Goal: Information Seeking & Learning: Learn about a topic

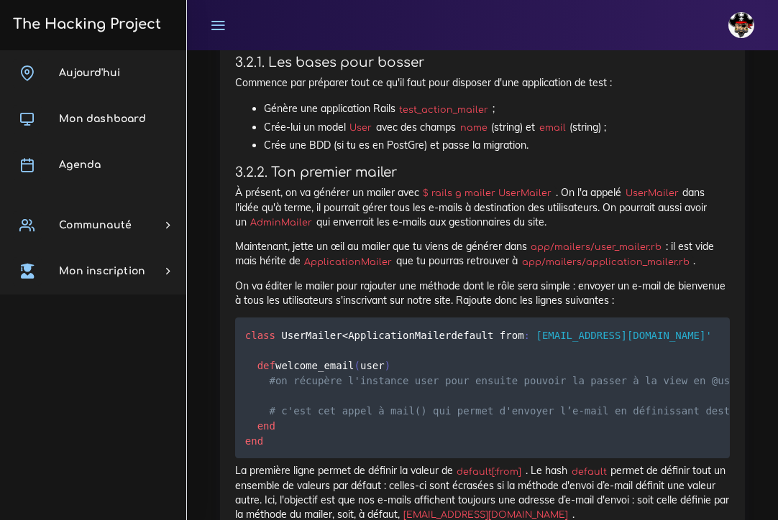
scroll to position [4747, 0]
drag, startPoint x: 605, startPoint y: 170, endPoint x: 622, endPoint y: 177, distance: 18.3
click at [622, 185] on p "À présent, on va générer un mailer avec $ rails g mailer UserMailer . On l'a ap…" at bounding box center [482, 207] width 494 height 44
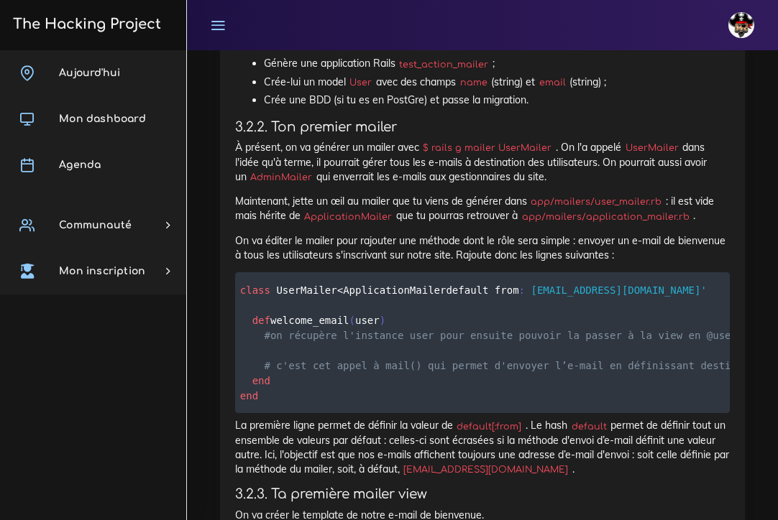
scroll to position [4792, 0]
drag, startPoint x: 548, startPoint y: 111, endPoint x: 433, endPoint y: 112, distance: 115.0
click at [433, 141] on code "$ rails g mailer UserMailer" at bounding box center [487, 148] width 137 height 14
copy code "rails g mailer UserMailer"
drag, startPoint x: 546, startPoint y: 109, endPoint x: 454, endPoint y: 109, distance: 92.0
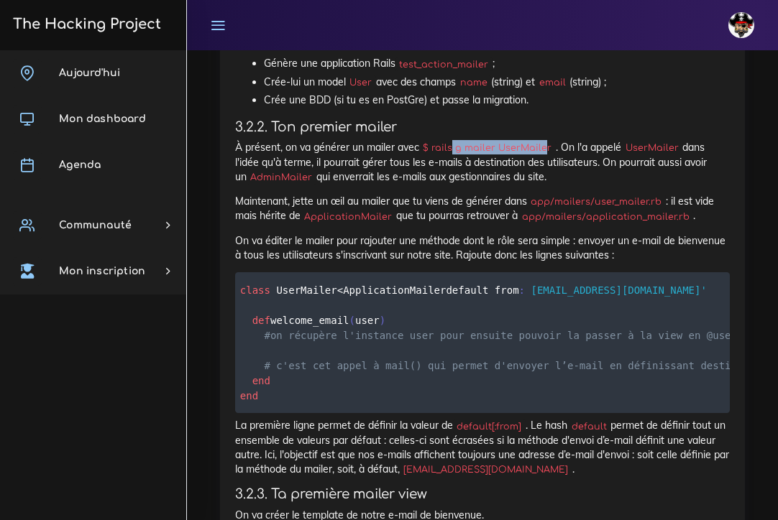
click at [454, 141] on code "$ rails g mailer UserMailer" at bounding box center [487, 148] width 137 height 14
click at [548, 141] on code "$ rails g mailer UserMailer" at bounding box center [487, 148] width 137 height 14
drag, startPoint x: 548, startPoint y: 109, endPoint x: 462, endPoint y: 109, distance: 86.2
click at [462, 141] on code "$ rails g mailer UserMailer" at bounding box center [487, 148] width 137 height 14
click at [515, 141] on code "$ rails g mailer UserMailer" at bounding box center [487, 148] width 137 height 14
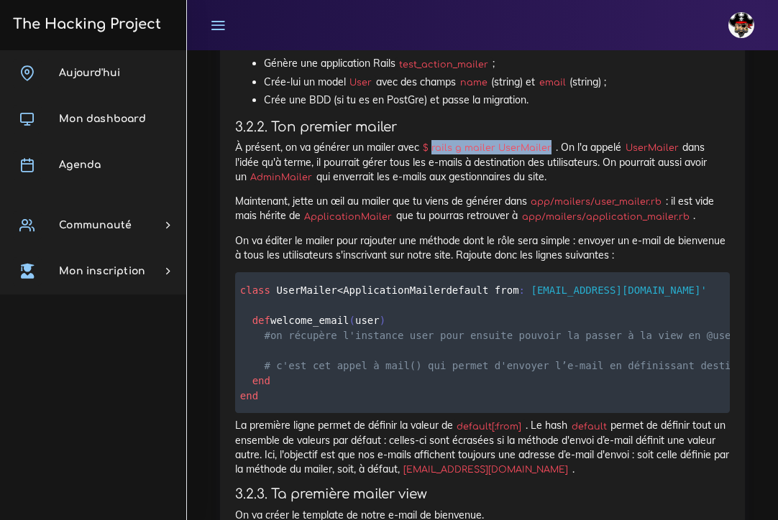
drag, startPoint x: 548, startPoint y: 109, endPoint x: 434, endPoint y: 114, distance: 114.3
click at [434, 141] on code "$ rails g mailer UserMailer" at bounding box center [487, 148] width 137 height 14
copy code "rails g mailer UserMailer"
click at [572, 140] on p "À présent, on va générer un mailer avec $ rails g mailer UserMailer . On l'a ap…" at bounding box center [482, 162] width 494 height 44
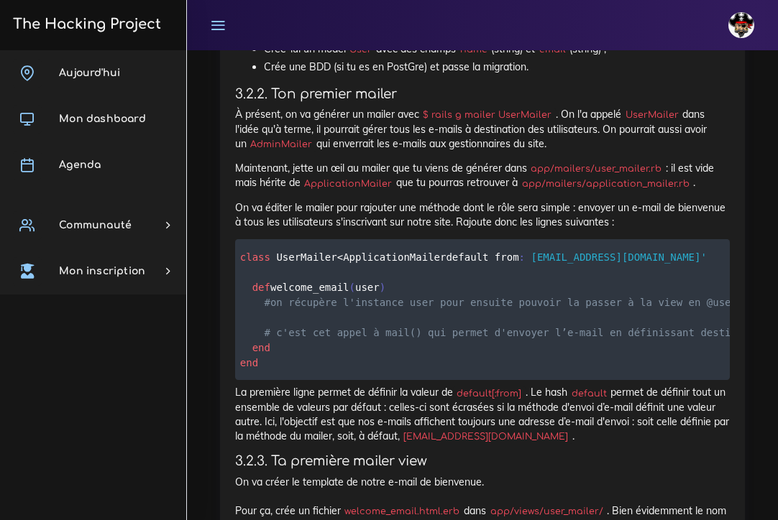
scroll to position [4813, 0]
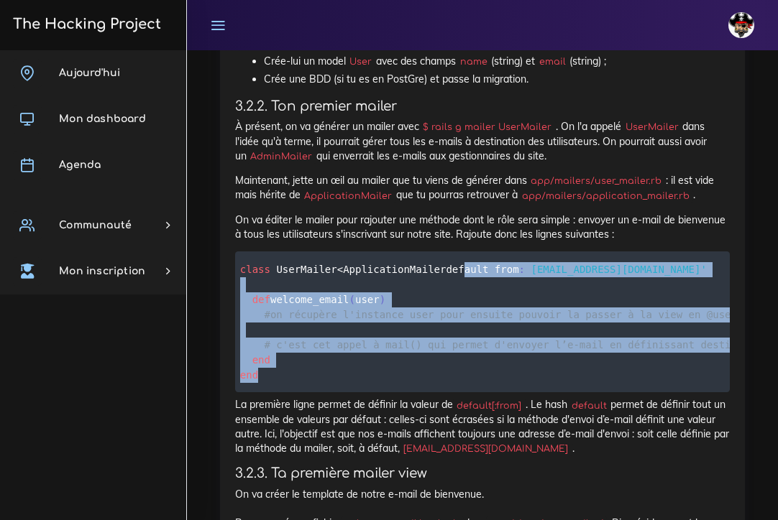
drag, startPoint x: 253, startPoint y: 244, endPoint x: 329, endPoint y: 418, distance: 190.5
click at [329, 392] on pre "class UserMailer < ApplicationMailer default from : 'no-reply@monsite.fr' def w…" at bounding box center [482, 322] width 494 height 141
copy code "default from : 'no-reply@monsite.fr' def welcome_email ( user ) #on récupère l'…"
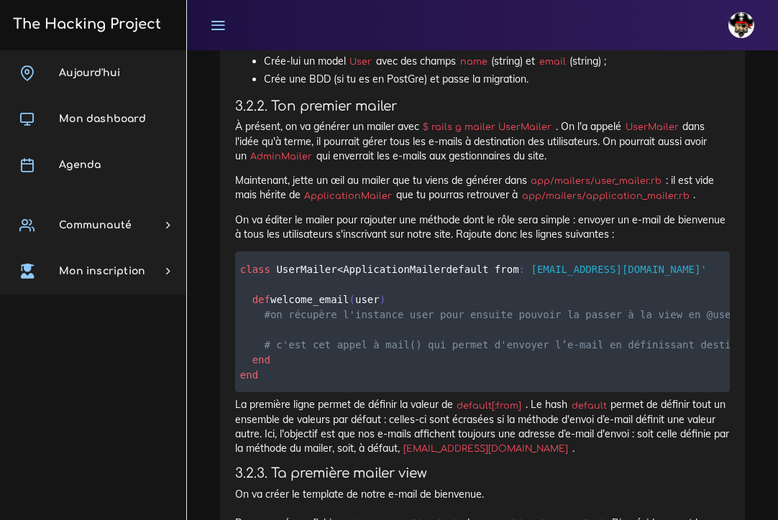
click at [537, 252] on pre "class UserMailer < ApplicationMailer default from : 'no-reply@monsite.fr' def w…" at bounding box center [482, 322] width 494 height 141
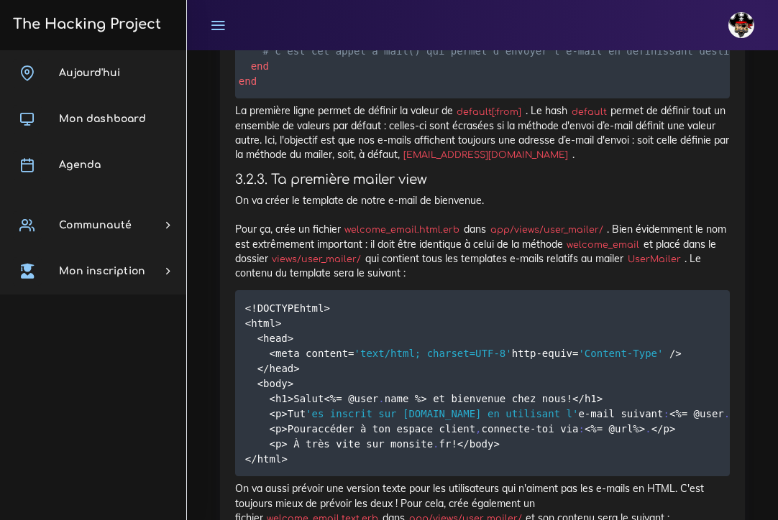
scroll to position [5118, 0]
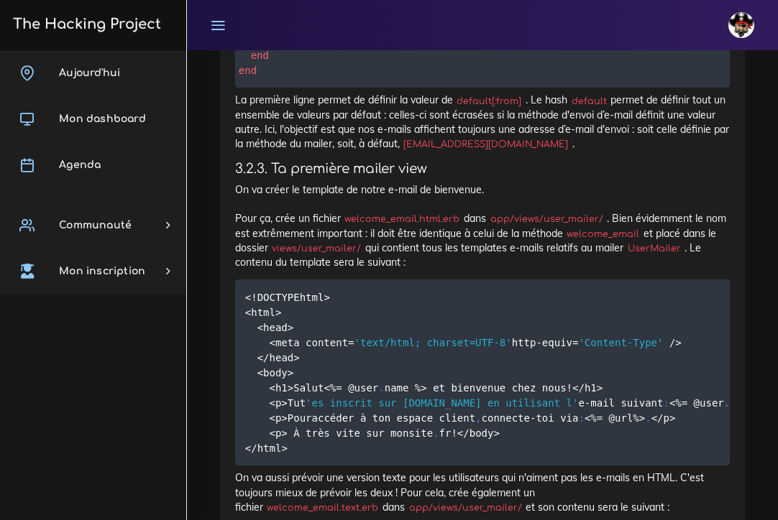
drag, startPoint x: 456, startPoint y: 267, endPoint x: 347, endPoint y: 271, distance: 108.6
click at [347, 226] on code "welcome_email.html.erb" at bounding box center [402, 219] width 123 height 14
copy p "Pour ça, crée un fichier welcome_email.html.erb"
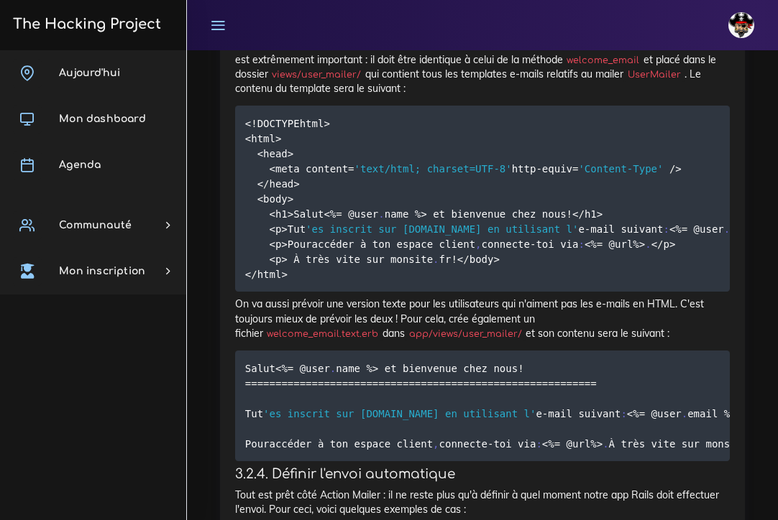
scroll to position [5310, 0]
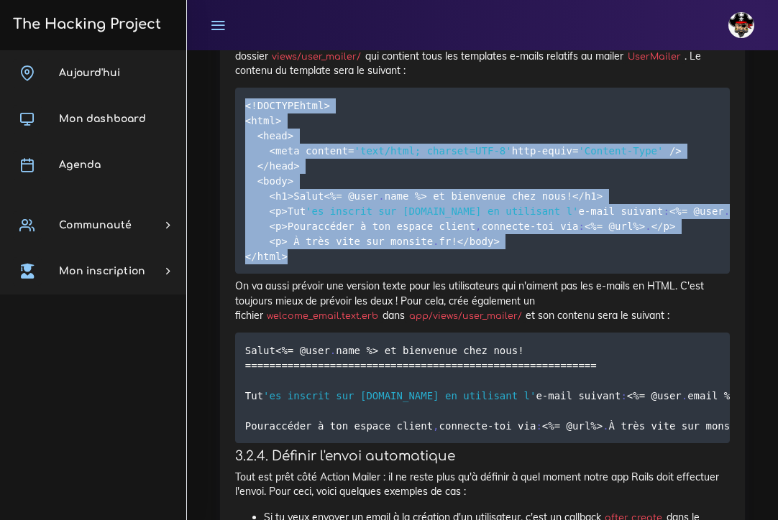
drag, startPoint x: 243, startPoint y: 150, endPoint x: 369, endPoint y: 386, distance: 267.5
click at [369, 274] on pre "< ! DOCTYPE html> <html> <head> <meta content = 'text/html; charset=UTF-8' http…" at bounding box center [482, 181] width 494 height 186
copy code "< ! DOCTYPE html> <html> <head> <meta content = 'text/html; charset=UTF-8' http…"
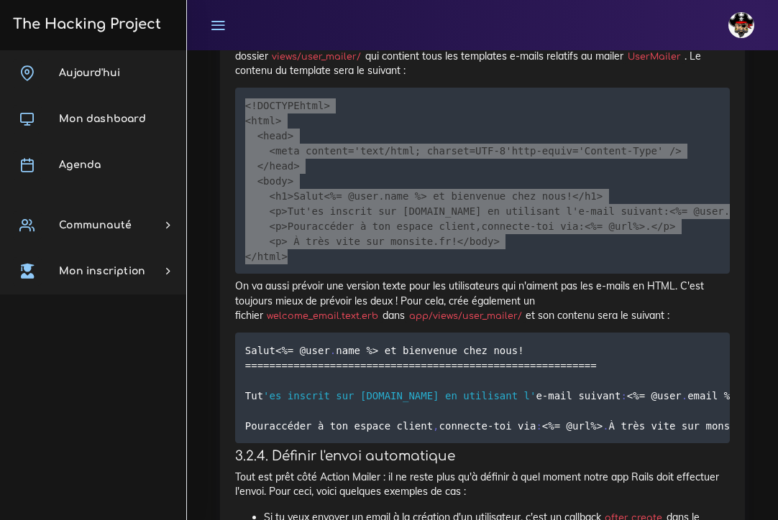
drag, startPoint x: 5, startPoint y: 102, endPoint x: 698, endPoint y: 220, distance: 702.7
click at [698, 220] on pre "< ! DOCTYPE html> <html> <head> <meta content = 'text/html; charset=UTF-8' http…" at bounding box center [482, 181] width 494 height 186
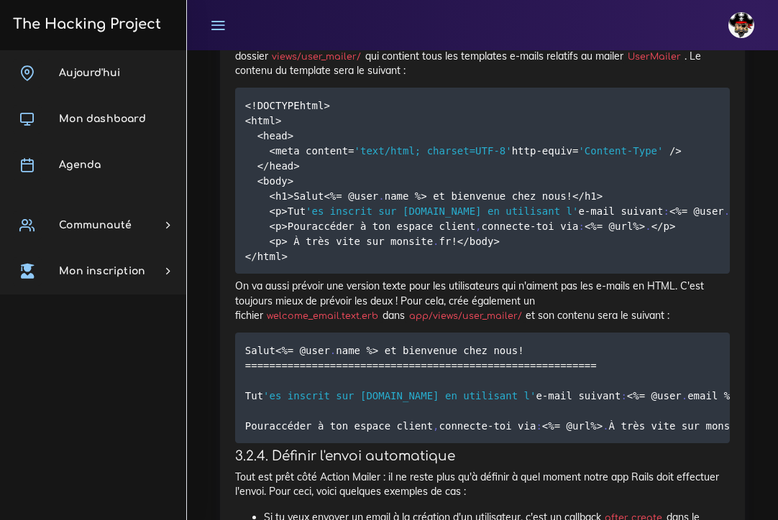
click at [552, 274] on pre "< ! DOCTYPE html> <html> <head> <meta content = 'text/html; charset=UTF-8' http…" at bounding box center [482, 181] width 494 height 186
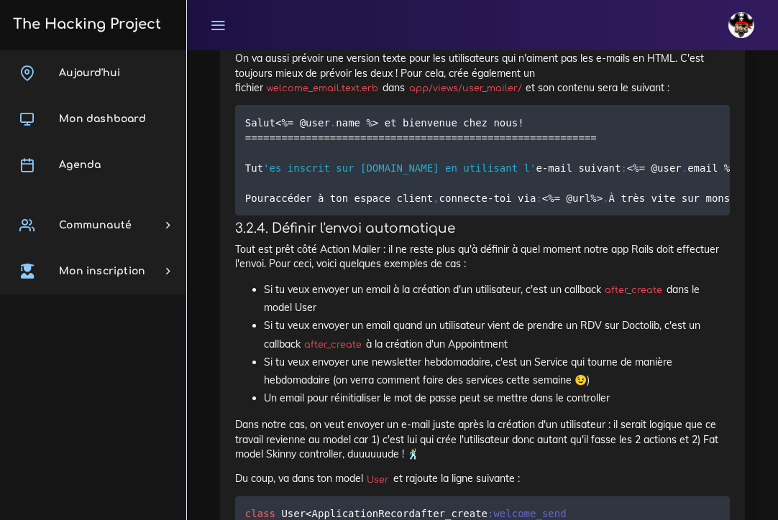
scroll to position [5540, 0]
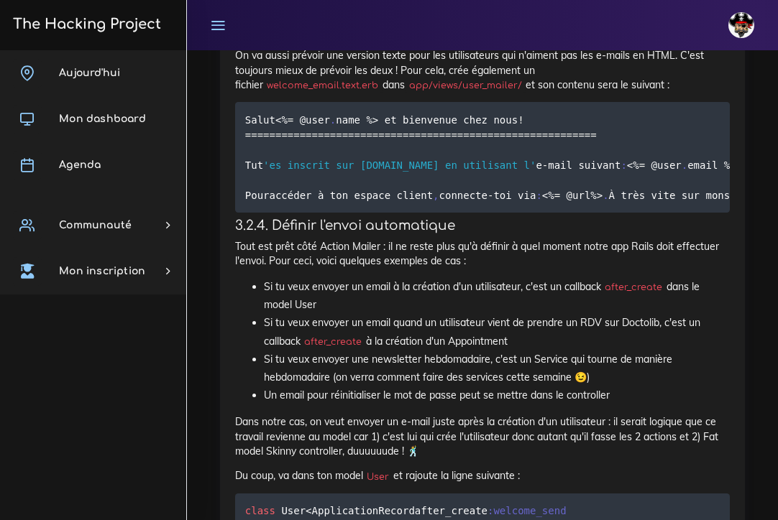
drag, startPoint x: 678, startPoint y: 195, endPoint x: 571, endPoint y: 198, distance: 106.4
click at [382, 93] on code "welcome_email.text.erb" at bounding box center [322, 85] width 119 height 14
copy p "On va aussi prévoir une version texte pour les utilisateurs qui n'aiment pas le…"
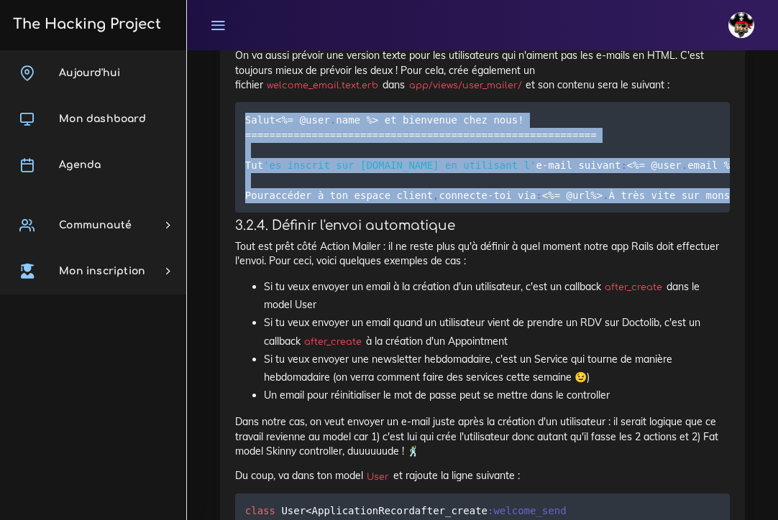
drag, startPoint x: 244, startPoint y: 240, endPoint x: 443, endPoint y: 349, distance: 227.7
click at [443, 213] on pre "Salut <% = @user . name %> et bienvenue chez nous ! == == == == == == == == == …" at bounding box center [482, 157] width 494 height 111
copy code "Salut <% = @user . name %> et bienvenue chez nous ! == == == == == == == == == …"
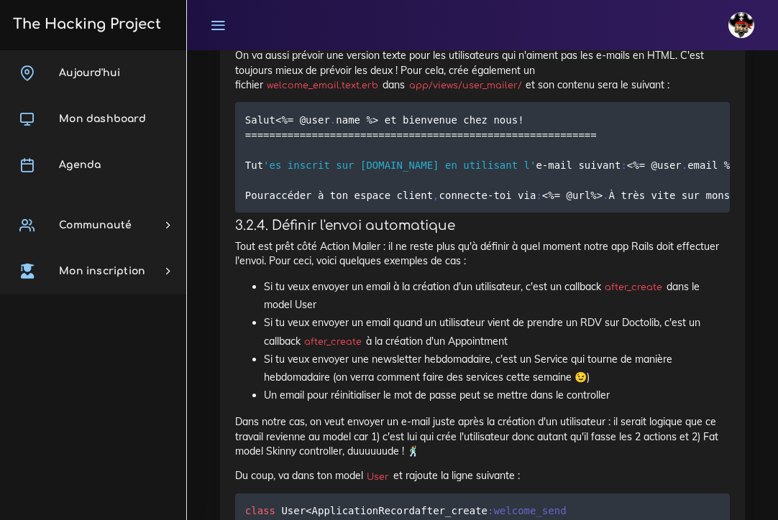
drag, startPoint x: 71, startPoint y: 73, endPoint x: 696, endPoint y: 216, distance: 640.6
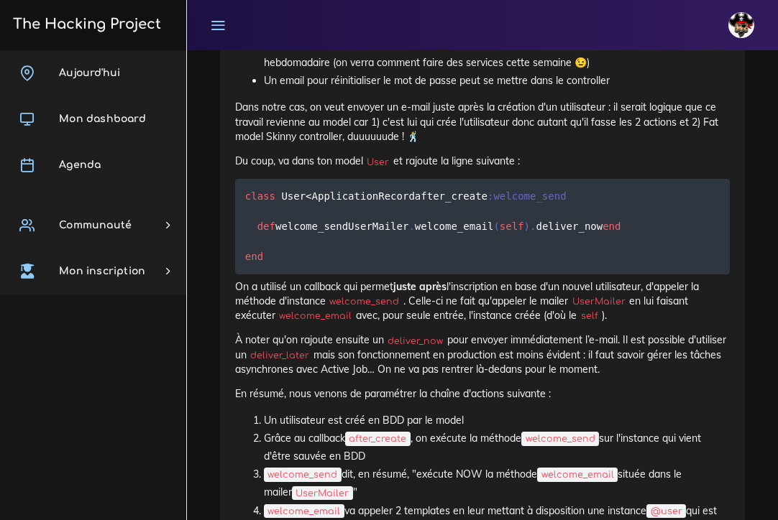
scroll to position [5856, 0]
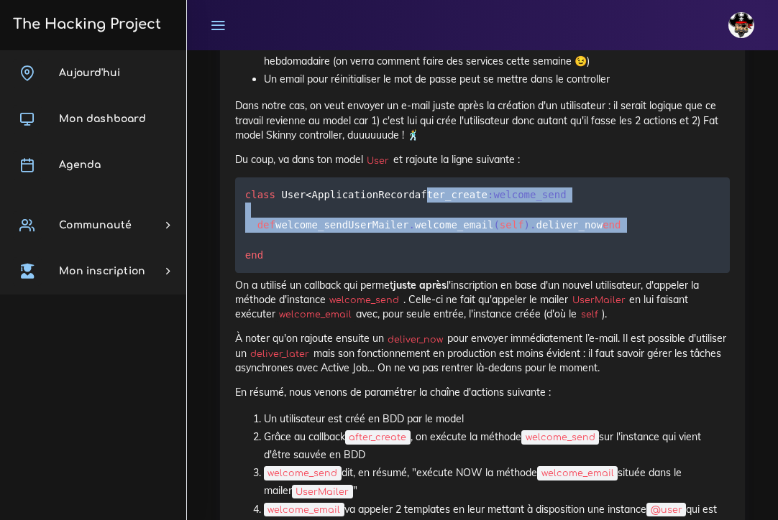
drag, startPoint x: 254, startPoint y: 358, endPoint x: 305, endPoint y: 432, distance: 89.9
click at [305, 273] on pre "class User < ApplicationRecord after_create :welcome_send def welcome_send User…" at bounding box center [482, 225] width 494 height 96
copy code "after_create :welcome_send def welcome_send UserMailer . welcome_email ( self )…"
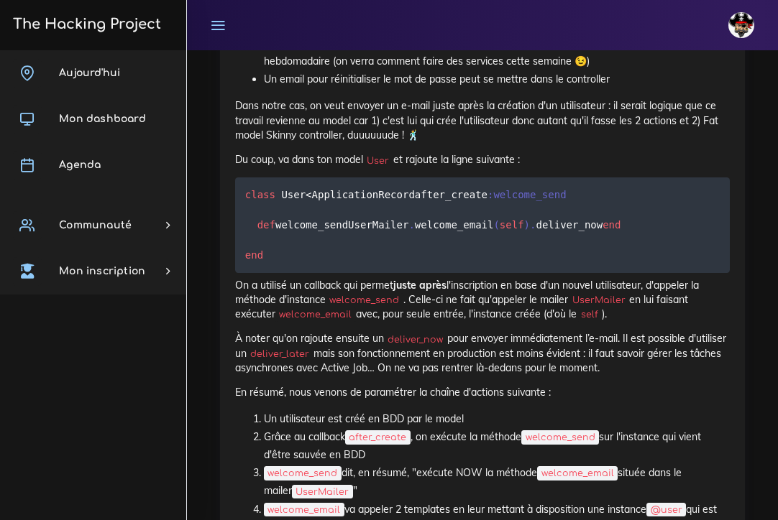
click at [437, 167] on p "Du coup, va dans ton model User et rajoute la ligne suivante :" at bounding box center [482, 159] width 494 height 14
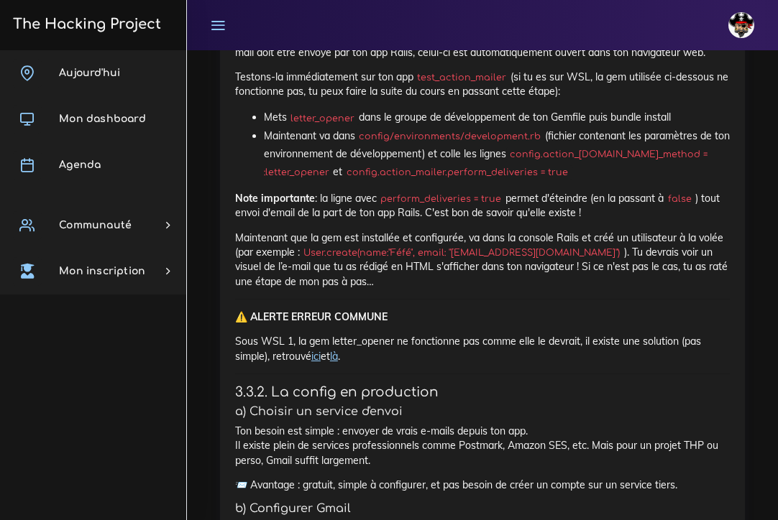
scroll to position [6824, 0]
click at [506, 43] on link "Letter Opener" at bounding box center [517, 36] width 65 height 13
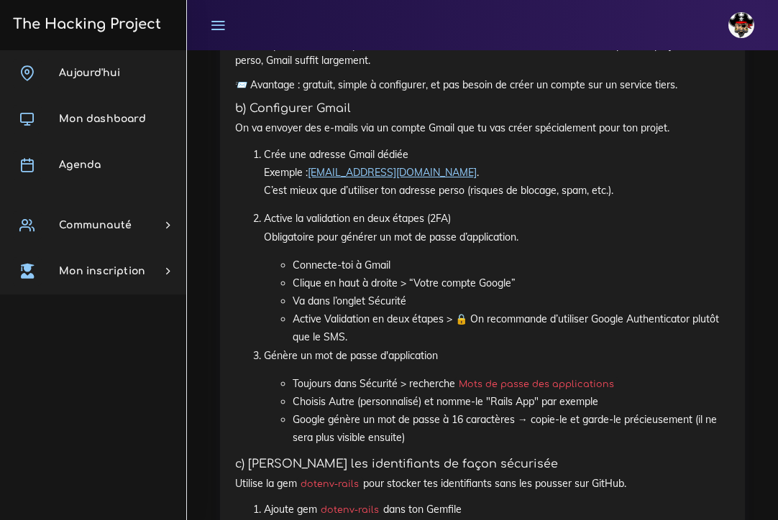
scroll to position [7229, 0]
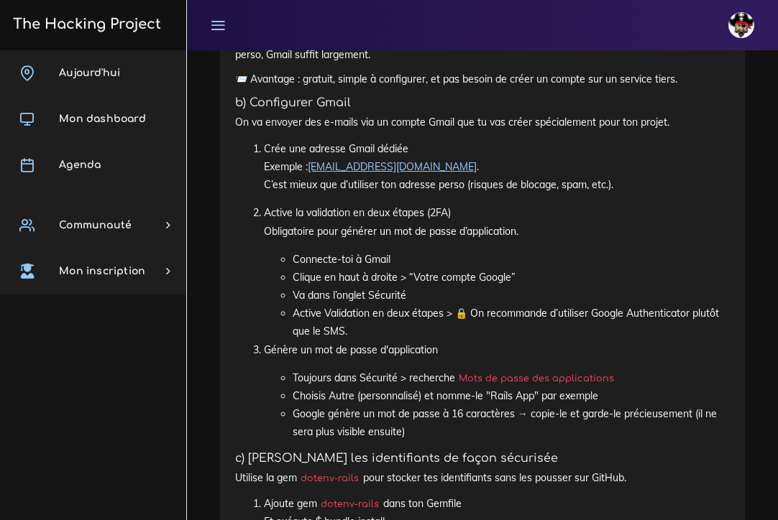
drag, startPoint x: 249, startPoint y: 192, endPoint x: 379, endPoint y: 235, distance: 137.0
click at [380, 62] on p "Ton besoin est simple : envoyer de vrais e-mails depuis ton app. Il existe plei…" at bounding box center [482, 40] width 494 height 44
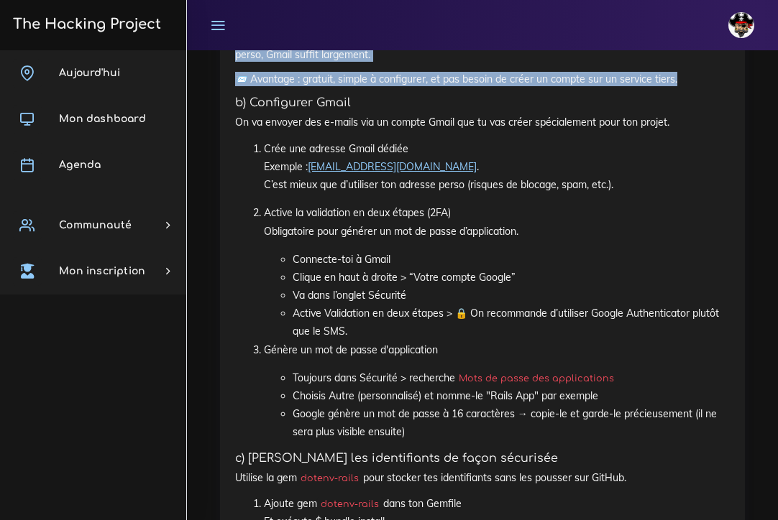
drag, startPoint x: 234, startPoint y: 190, endPoint x: 303, endPoint y: 272, distance: 107.0
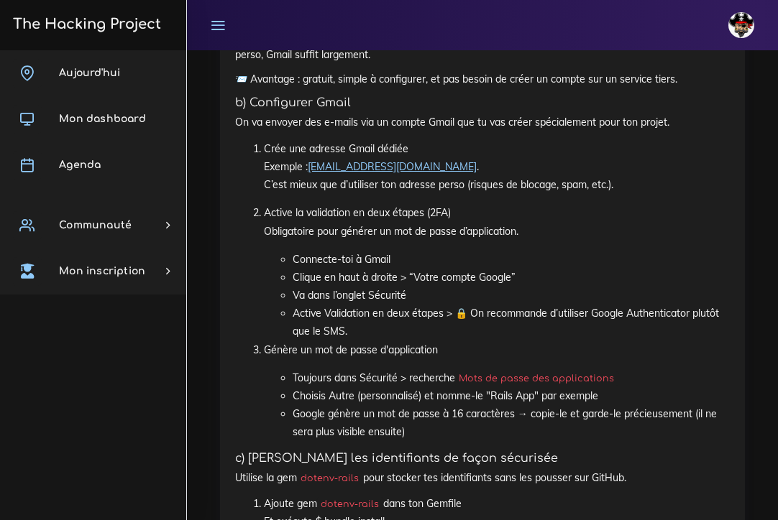
drag, startPoint x: 303, startPoint y: 272, endPoint x: 310, endPoint y: 278, distance: 9.7
drag, startPoint x: 238, startPoint y: 266, endPoint x: 280, endPoint y: 264, distance: 42.4
click at [280, 86] on p "📨 Avantage : gratuit, simple à configurer, et pas besoin de créer un compte sur…" at bounding box center [482, 79] width 494 height 14
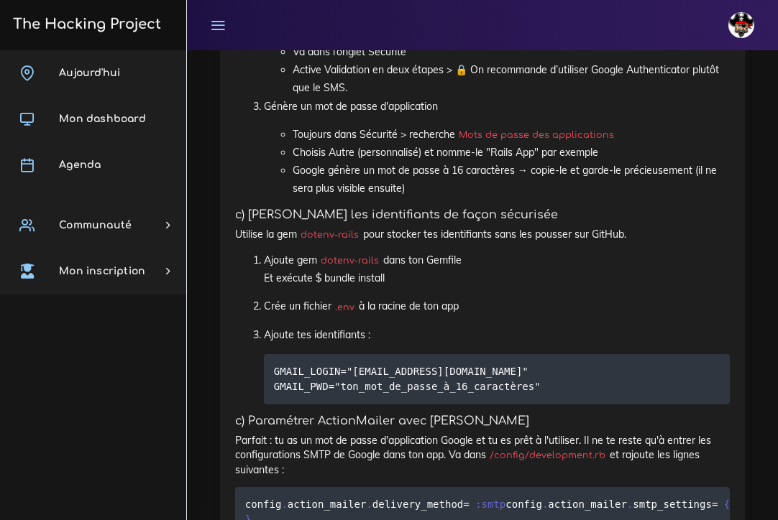
scroll to position [7466, 0]
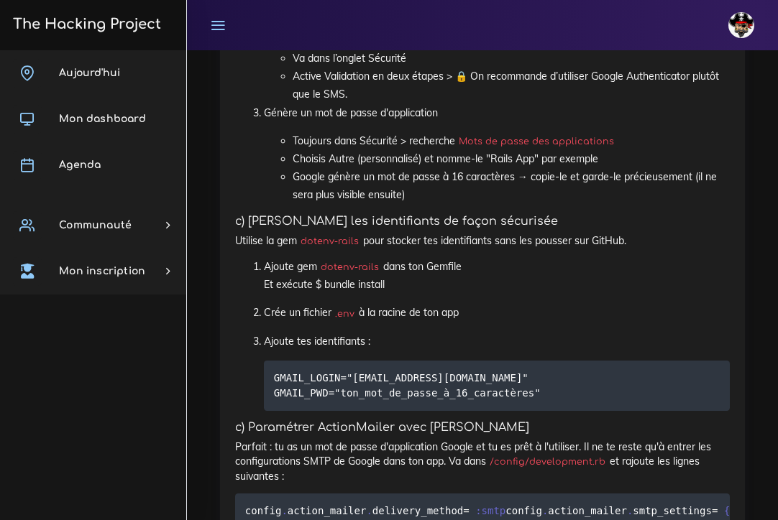
drag, startPoint x: 313, startPoint y: 180, endPoint x: 435, endPoint y: 188, distance: 123.1
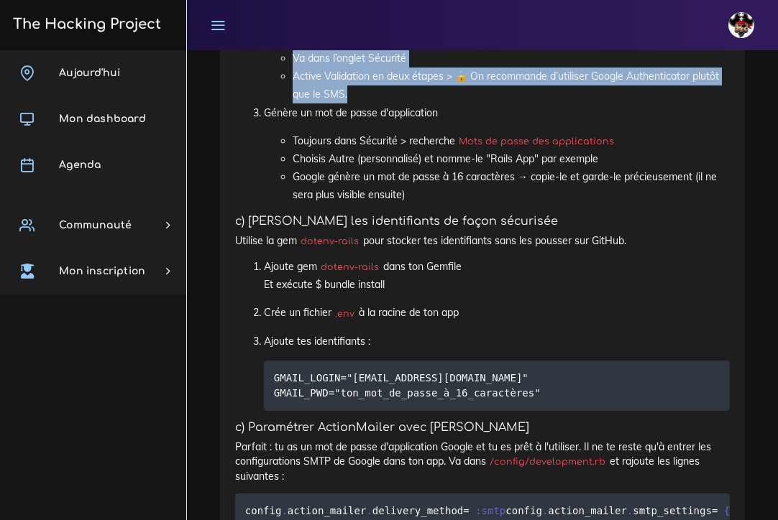
drag, startPoint x: 291, startPoint y: 246, endPoint x: 343, endPoint y: 272, distance: 58.8
click at [343, 104] on ul "Connecte-toi à Gmail Clique en haut à droite > “Votre compte Google” Va dans l’…" at bounding box center [497, 59] width 466 height 91
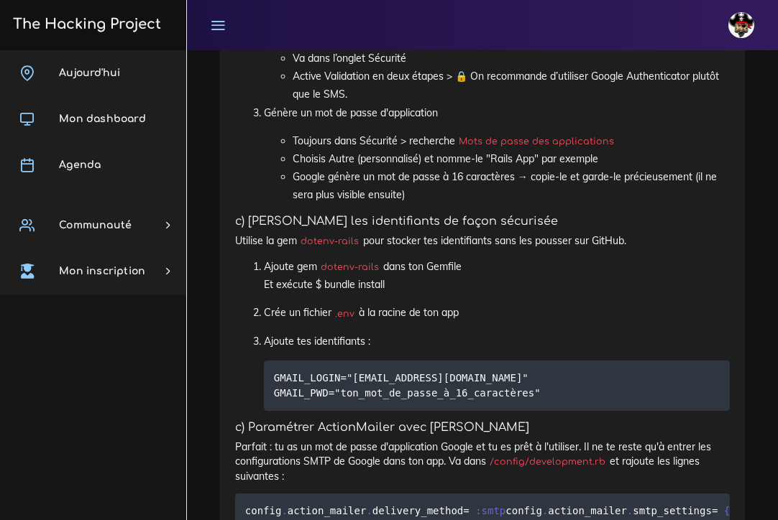
click at [363, 103] on li "Active Validation en deux étapes > 🔒 On recommande d’utiliser Google Authentica…" at bounding box center [510, 86] width 437 height 36
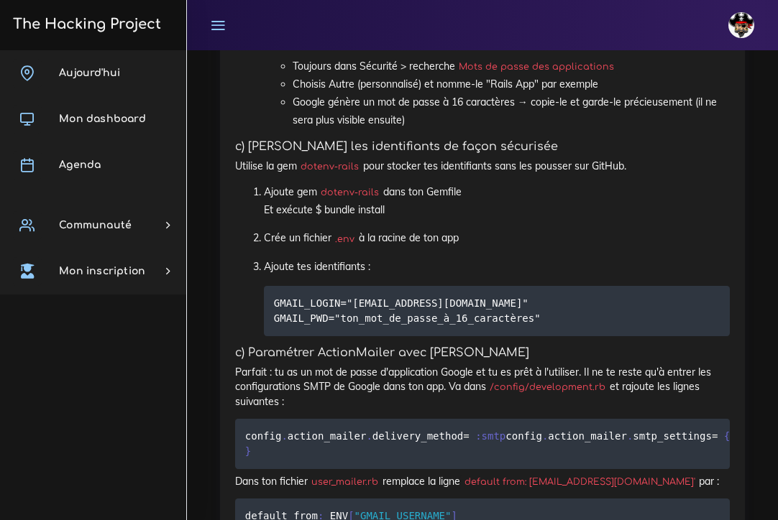
scroll to position [7544, 0]
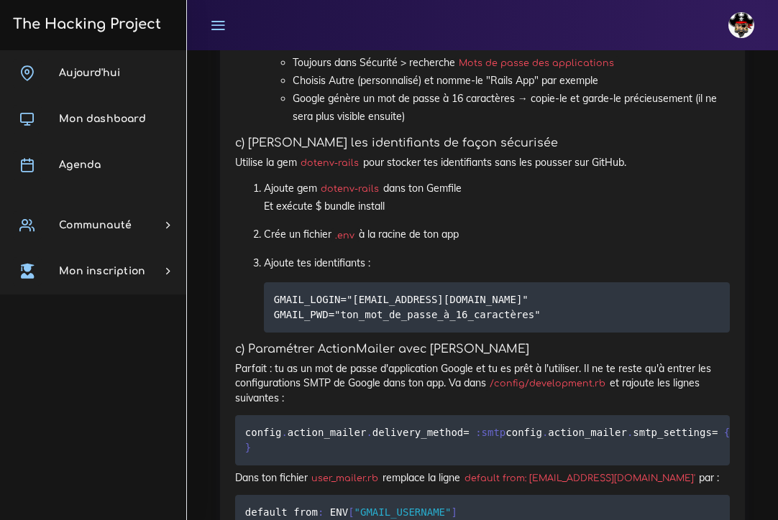
drag, startPoint x: 305, startPoint y: 345, endPoint x: 360, endPoint y: 347, distance: 55.4
click at [360, 170] on code "dotenv-rails" at bounding box center [330, 163] width 66 height 14
copy p "dotenv-rails"
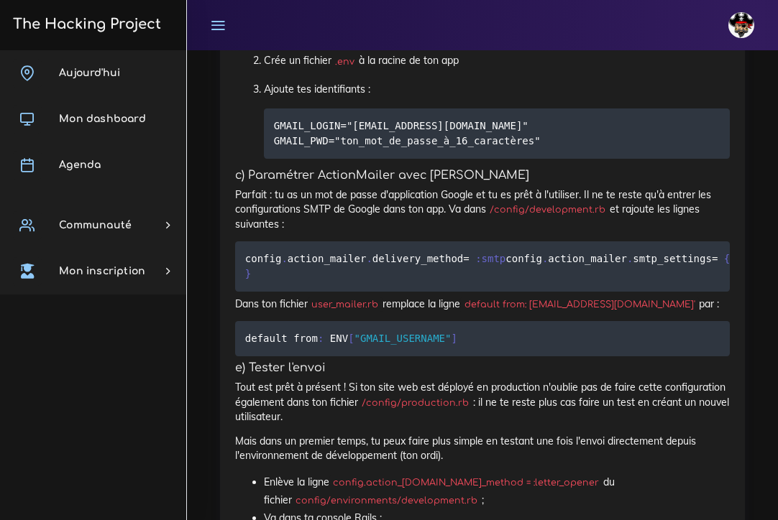
scroll to position [7721, 0]
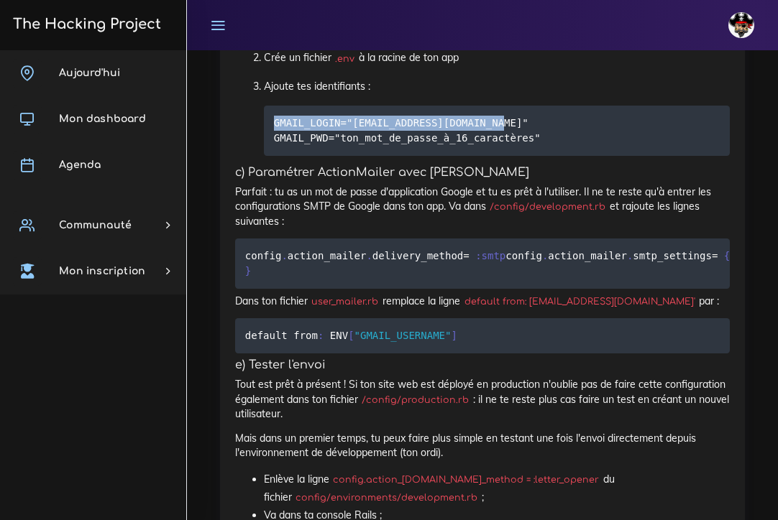
drag, startPoint x: 273, startPoint y: 305, endPoint x: 509, endPoint y: 300, distance: 235.7
click at [509, 156] on pre "GMAIL_LOGIN="project-chaton@gmail.com" GMAIL_PWD="ton_mot_de_passe_à_16_caractè…" at bounding box center [497, 131] width 466 height 50
copy code "GMAIL_LOGIN="project-chaton@gmail.com""
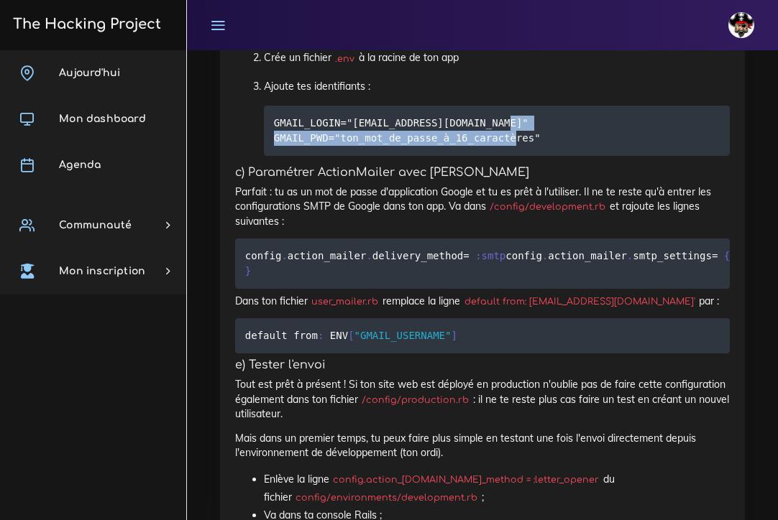
drag, startPoint x: 543, startPoint y: 318, endPoint x: 269, endPoint y: 327, distance: 274.7
click at [269, 156] on pre "GMAIL_LOGIN="project-chaton@gmail.com" GMAIL_PWD="ton_mot_de_passe_à_16_caractè…" at bounding box center [497, 131] width 466 height 50
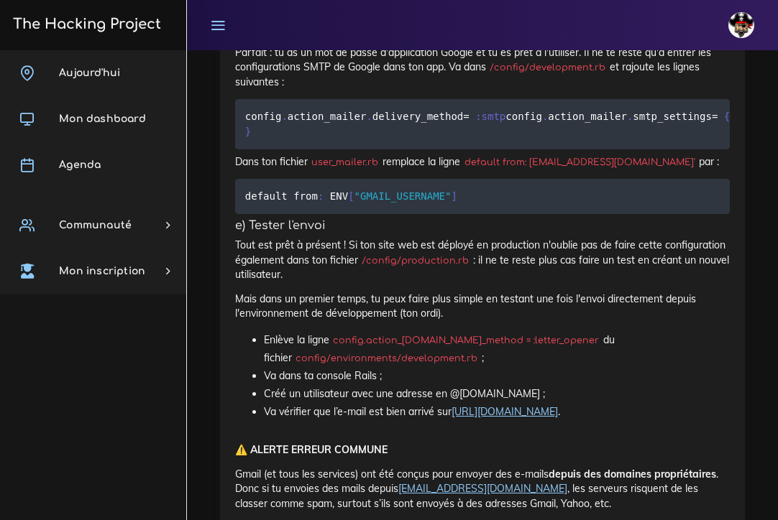
scroll to position [7873, 0]
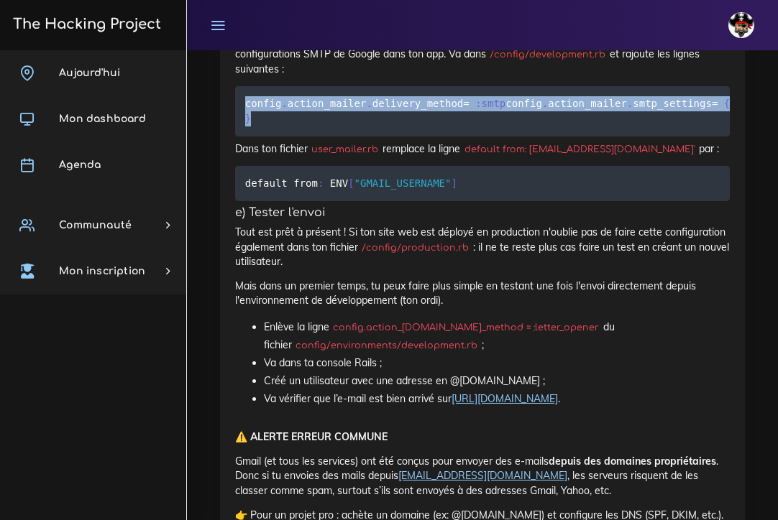
drag, startPoint x: 239, startPoint y: 280, endPoint x: 321, endPoint y: 436, distance: 176.8
click at [321, 137] on pre "config . action_mailer . delivery_method = :smtp config . action_mailer . smtp_…" at bounding box center [482, 111] width 494 height 50
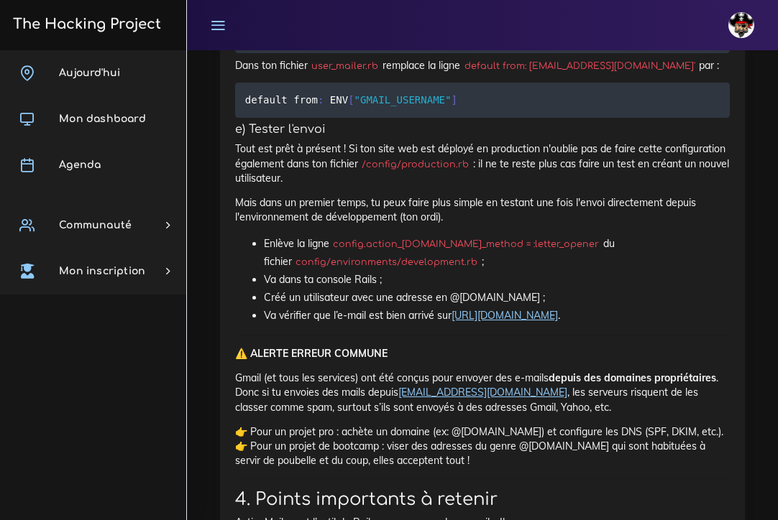
scroll to position [7958, 0]
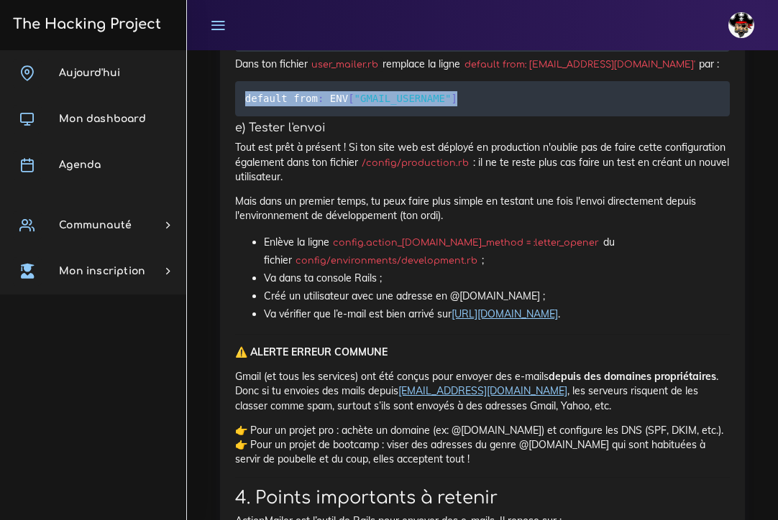
drag, startPoint x: 456, startPoint y: 400, endPoint x: 253, endPoint y: 389, distance: 202.9
click at [253, 116] on pre "default from : ENV [ "GMAIL_USERNAME" ]" at bounding box center [482, 98] width 494 height 35
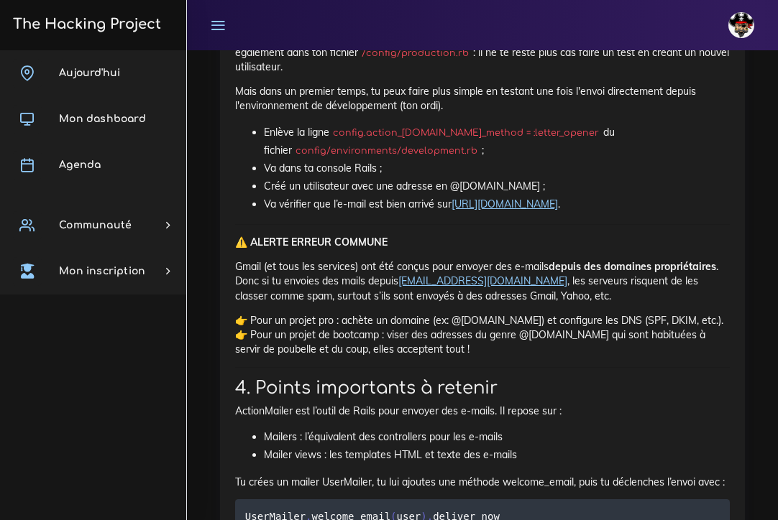
scroll to position [8075, 0]
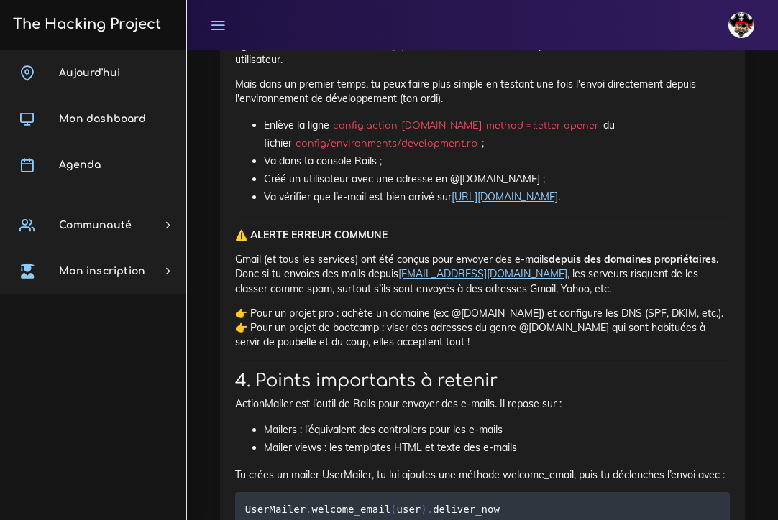
click at [472, 18] on h5 "e) Tester l'envoi" at bounding box center [482, 11] width 494 height 14
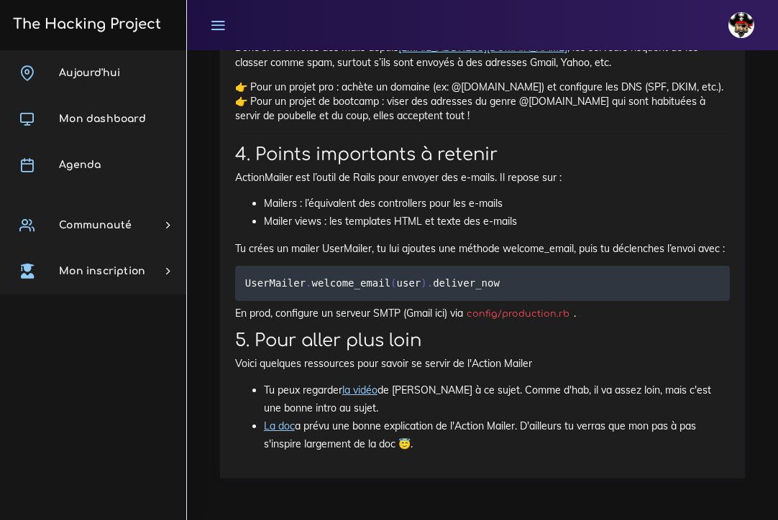
scroll to position [8308, 0]
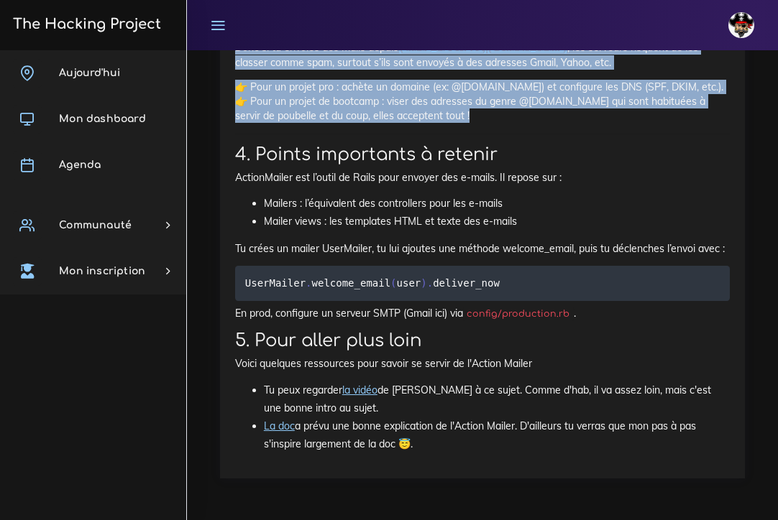
drag, startPoint x: 234, startPoint y: 76, endPoint x: 456, endPoint y: 421, distance: 410.6
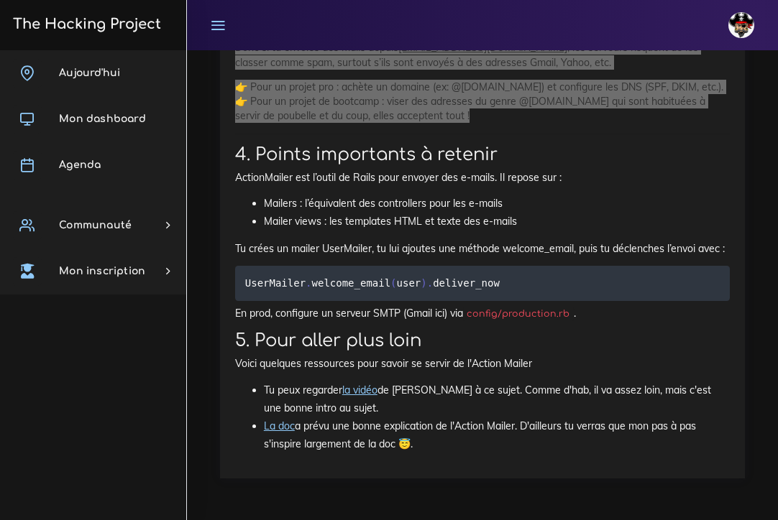
drag, startPoint x: 20, startPoint y: 392, endPoint x: 688, endPoint y: 193, distance: 697.5
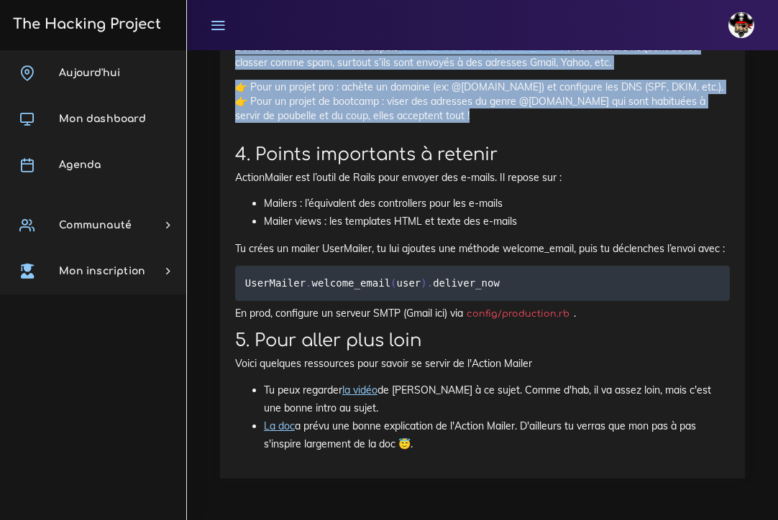
scroll to position [8519, 0]
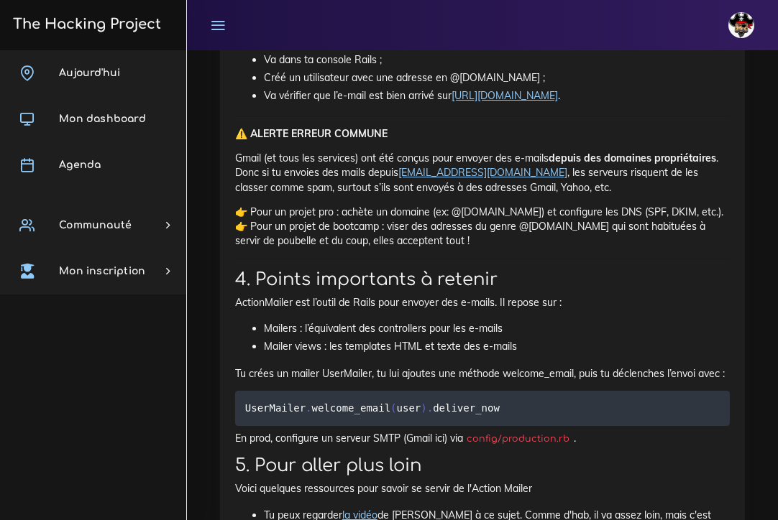
scroll to position [8181, 0]
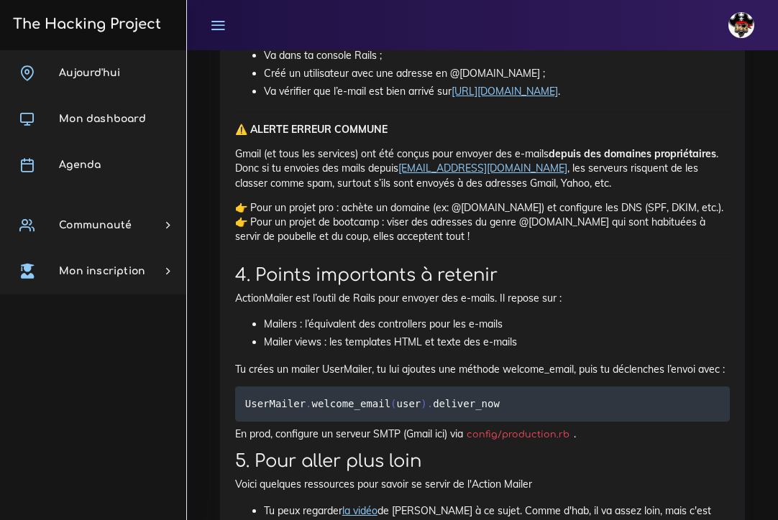
drag, startPoint x: 351, startPoint y: 238, endPoint x: 467, endPoint y: 237, distance: 115.7
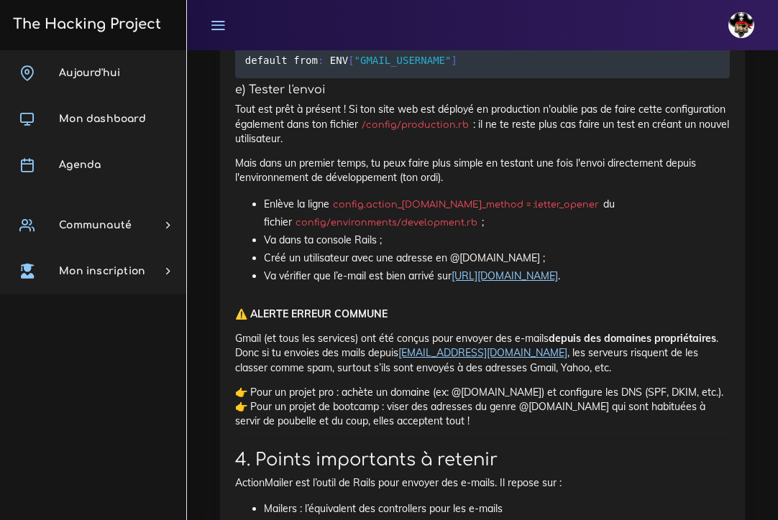
scroll to position [7998, 0]
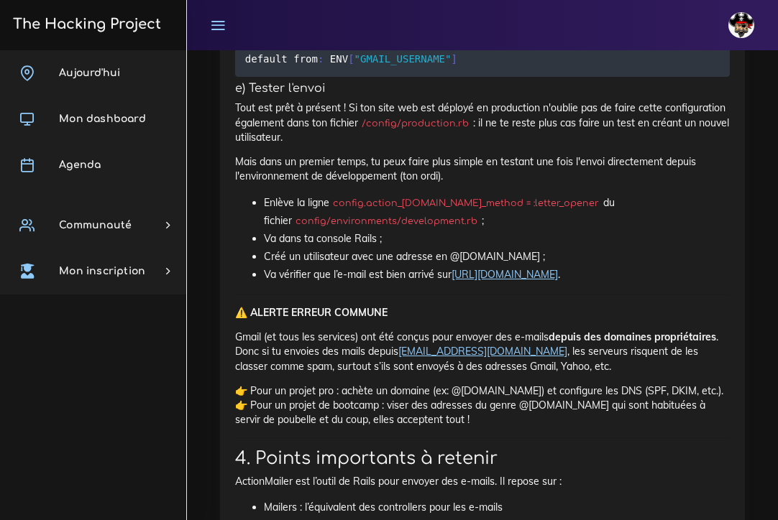
drag, startPoint x: 245, startPoint y: 163, endPoint x: 356, endPoint y: 298, distance: 174.6
click at [334, 144] on p "Tout est prêt à présent ! Si ton site web est déployé en production n'oublie pa…" at bounding box center [482, 123] width 494 height 44
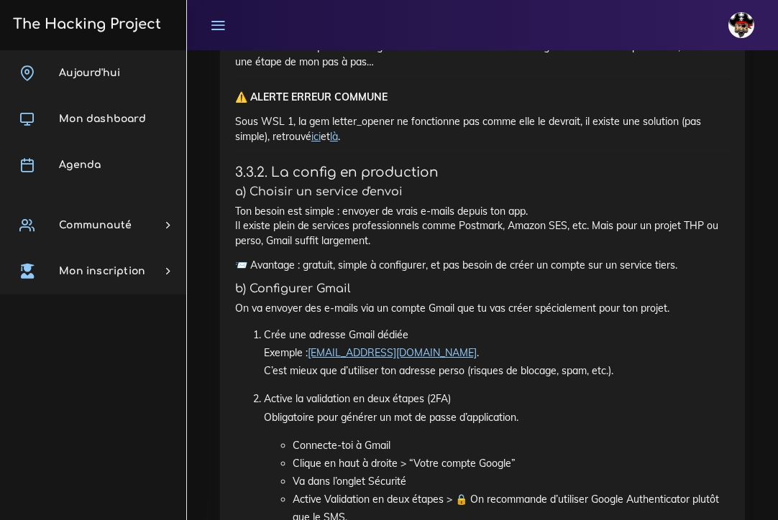
scroll to position [7043, 0]
drag, startPoint x: 308, startPoint y: 219, endPoint x: 546, endPoint y: 216, distance: 238.6
click at [546, 69] on p "Maintenant que la gem est installée et configurée, va dans la console Rails et …" at bounding box center [482, 40] width 494 height 58
click at [371, 69] on p "Maintenant que la gem est installée et configurée, va dans la console Rails et …" at bounding box center [482, 40] width 494 height 58
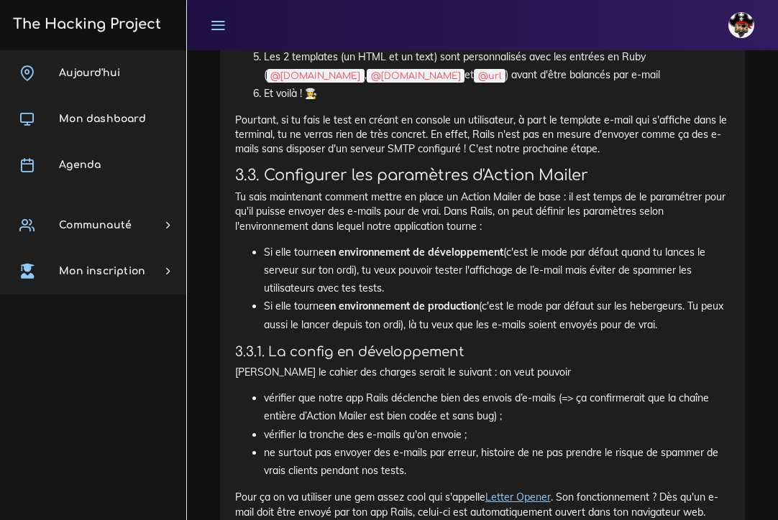
scroll to position [6370, 0]
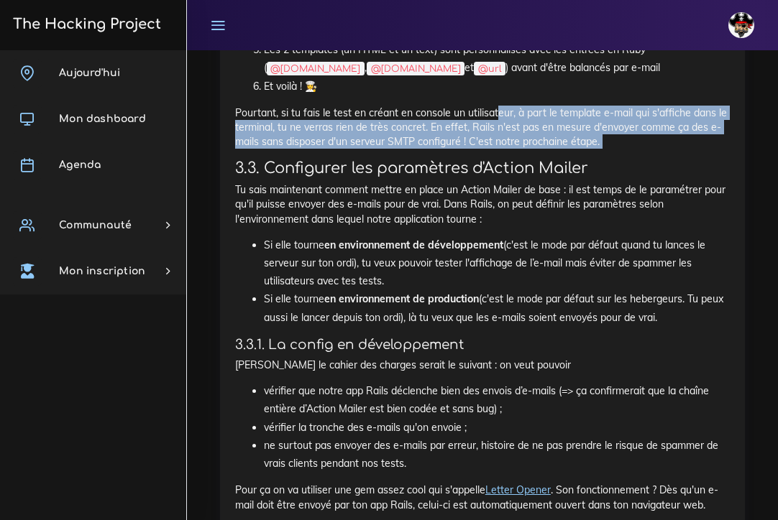
drag, startPoint x: 499, startPoint y: 305, endPoint x: 560, endPoint y: 346, distance: 74.1
click at [560, 346] on div "L'Action Mailer Comment envoyer des emails avec Rails ? Grâce à l'Action Mailer…" at bounding box center [482, 123] width 494 height 4523
click at [614, 149] on p "Pourtant, si tu fais le test en créant en console un utilisateur, à part le tem…" at bounding box center [482, 128] width 494 height 44
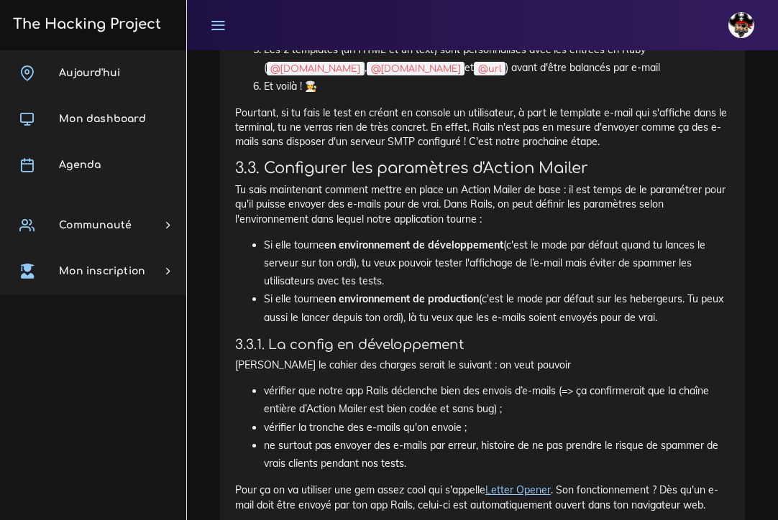
click at [605, 149] on p "Pourtant, si tu fais le test en créant en console un utilisateur, à part le tem…" at bounding box center [482, 128] width 494 height 44
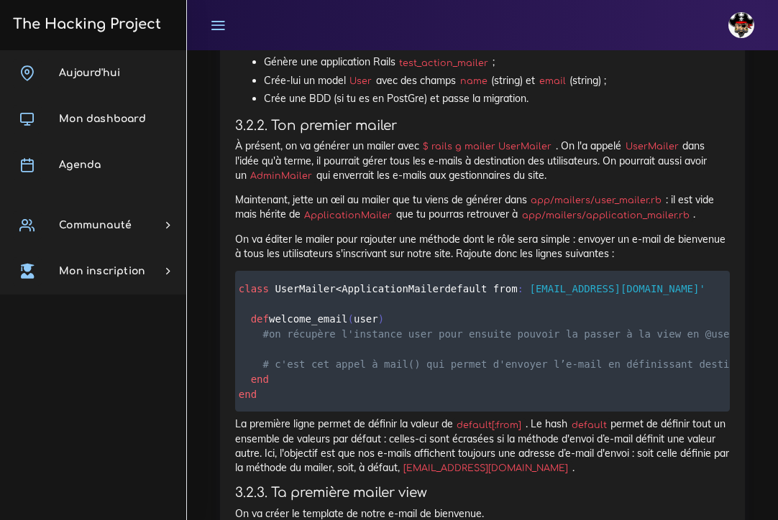
scroll to position [4794, 0]
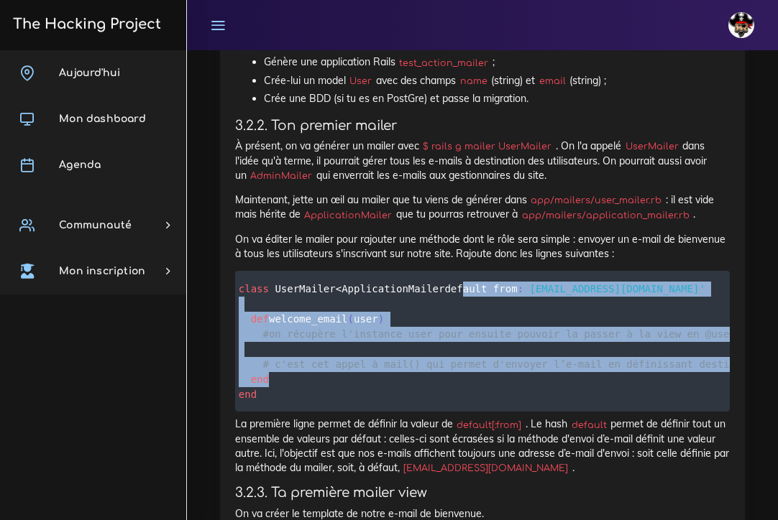
drag, startPoint x: 251, startPoint y: 262, endPoint x: 333, endPoint y: 435, distance: 190.9
click at [333, 412] on pre "class UserMailer < ApplicationMailer default from : 'no-reply@monsite.fr' def w…" at bounding box center [482, 341] width 494 height 141
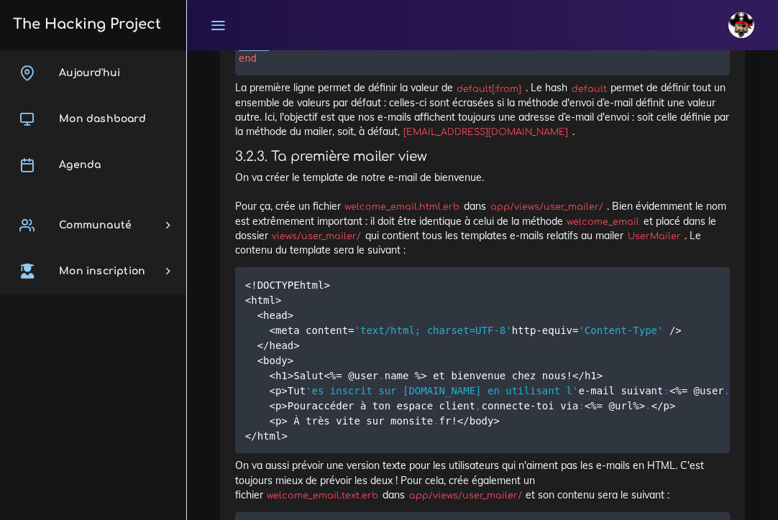
scroll to position [5142, 0]
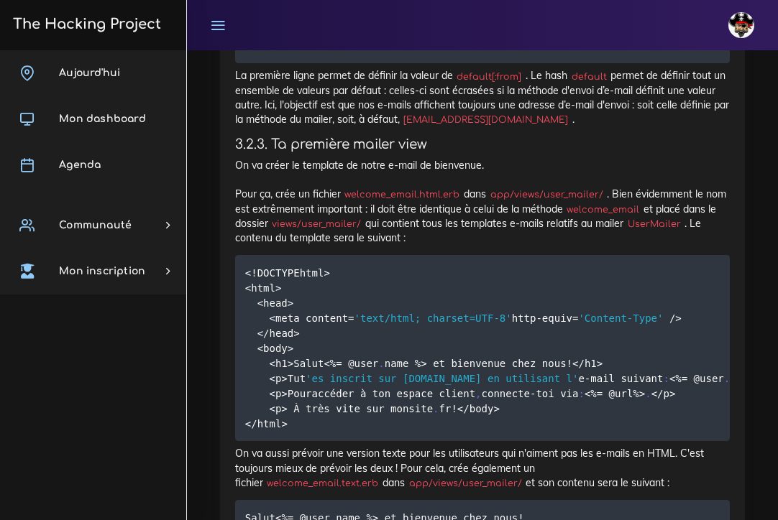
click at [493, 152] on h4 "3.2.3. Ta première mailer view" at bounding box center [482, 145] width 494 height 16
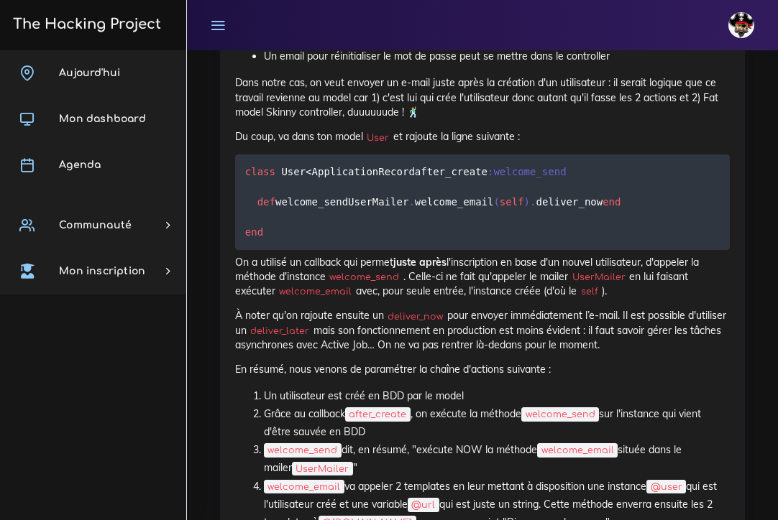
scroll to position [5881, 0]
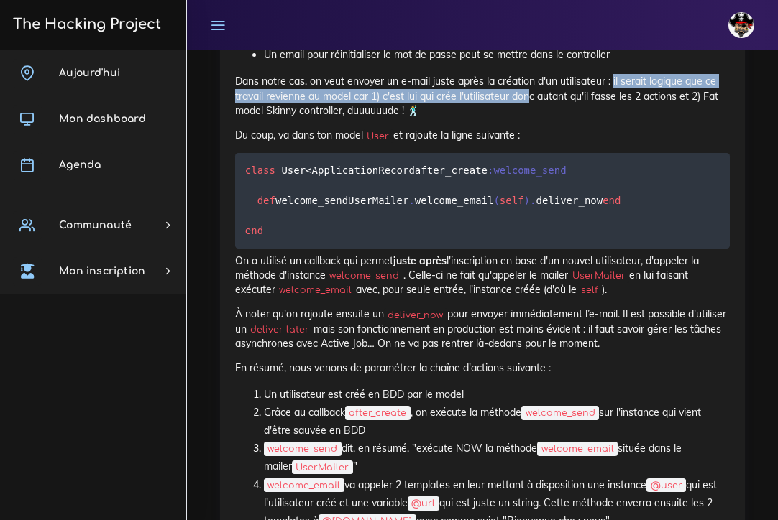
drag, startPoint x: 613, startPoint y: 231, endPoint x: 530, endPoint y: 245, distance: 83.8
click at [530, 118] on p "Dans notre cas, on veut envoyer un e-mail juste après la création d'un utilisat…" at bounding box center [482, 96] width 494 height 44
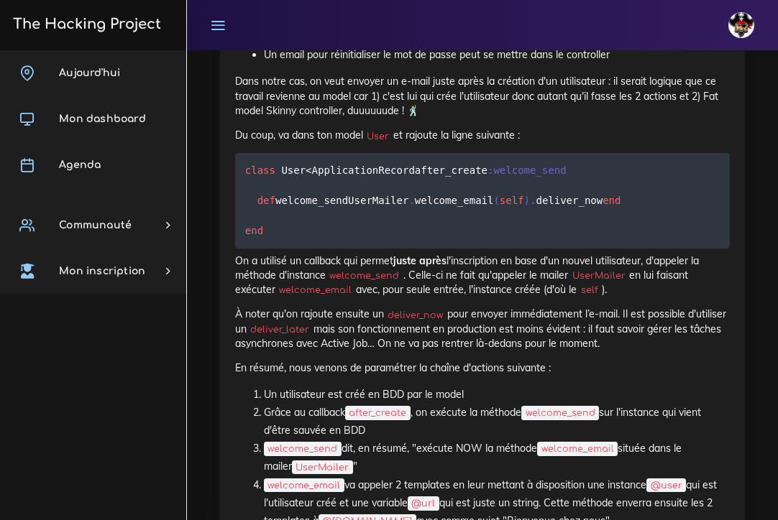
click at [494, 118] on p "Dans notre cas, on veut envoyer un e-mail juste après la création d'un utilisat…" at bounding box center [482, 96] width 494 height 44
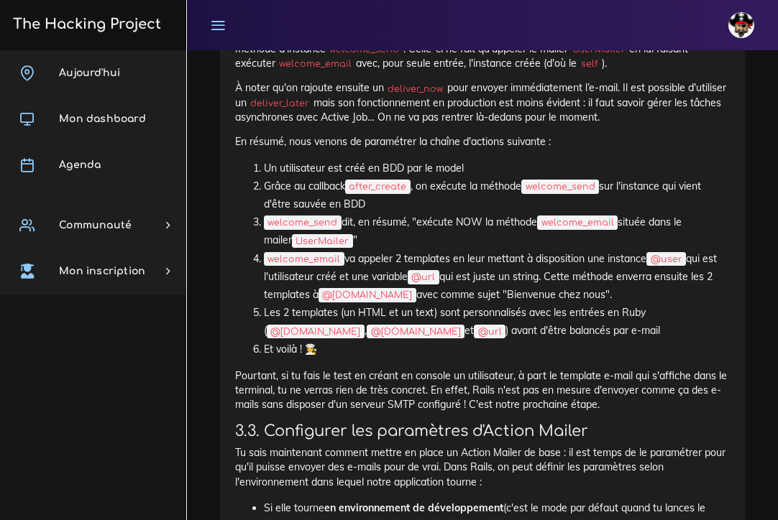
scroll to position [6122, 0]
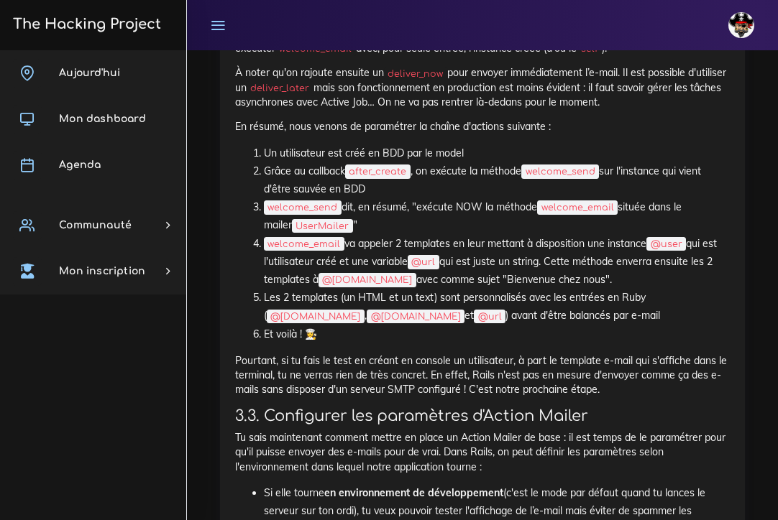
drag, startPoint x: 604, startPoint y: 233, endPoint x: 521, endPoint y: 233, distance: 82.6
click at [571, 56] on p "On a utilisé un callback qui permet juste après l'inscription en base d'un nouv…" at bounding box center [482, 34] width 494 height 44
click at [415, 252] on div "L'Action Mailer Comment envoyer des emails avec Rails ? Grâce à l'Action Mailer…" at bounding box center [482, 370] width 494 height 4523
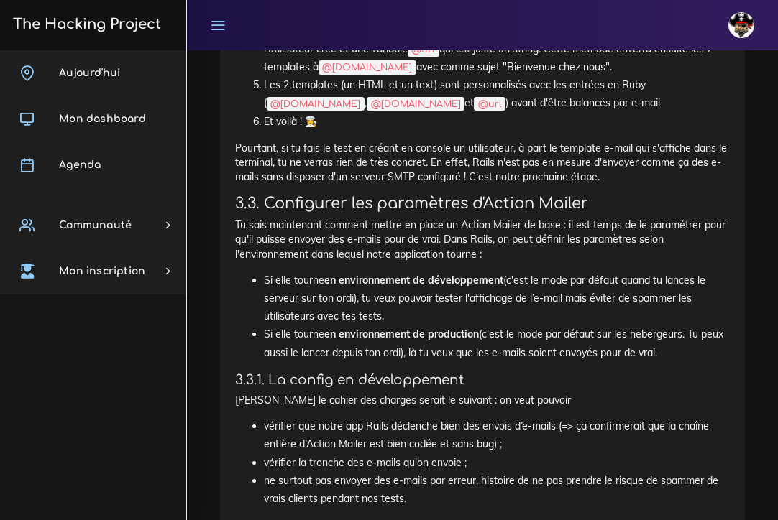
scroll to position [6339, 0]
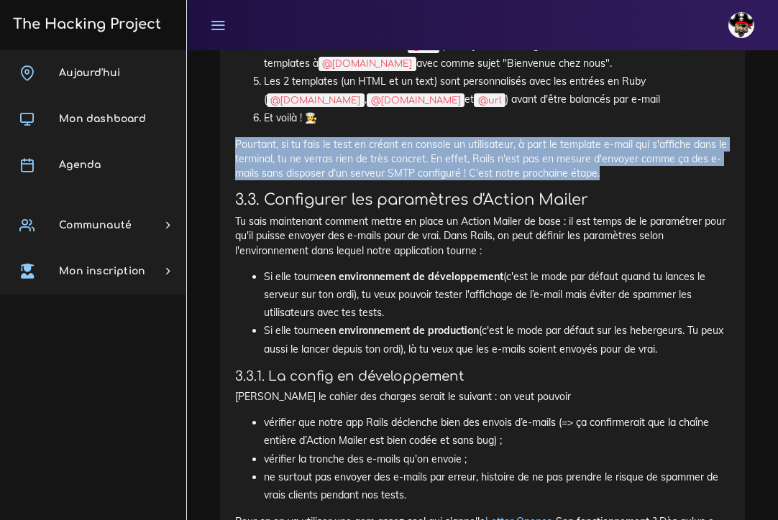
drag, startPoint x: 231, startPoint y: 333, endPoint x: 677, endPoint y: 360, distance: 446.3
click at [677, 360] on div "L'Action Mailer Comment envoyer des emails avec Rails ? Grâce à l'Action Mailer…" at bounding box center [482, 160] width 525 height 4564
click at [304, 328] on div "L'Action Mailer Comment envoyer des emails avec Rails ? Grâce à l'Action Mailer…" at bounding box center [482, 154] width 494 height 4523
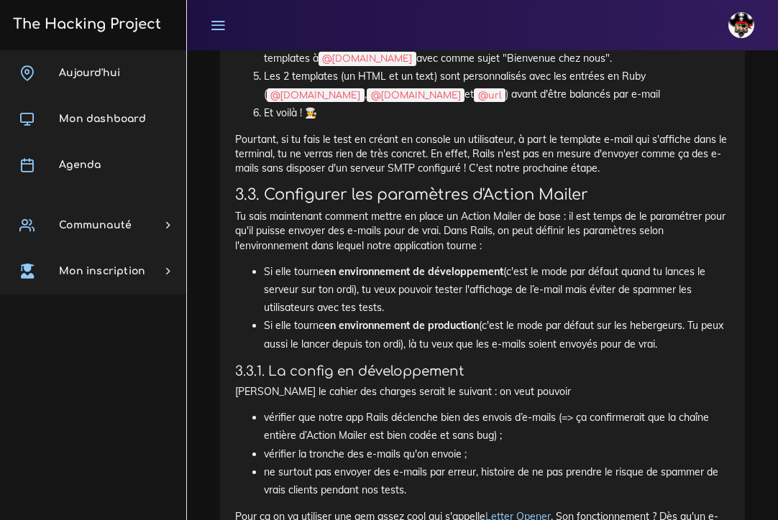
scroll to position [6344, 0]
drag, startPoint x: 291, startPoint y: 300, endPoint x: 328, endPoint y: 328, distance: 46.3
click at [328, 328] on div "L'Action Mailer Comment envoyer des emails avec Rails ? Grâce à l'Action Mailer…" at bounding box center [482, 149] width 494 height 4523
click at [235, 122] on ol "Un utilisateur est créé en BDD par le model Grâce au callback after_create , on…" at bounding box center [482, 22] width 494 height 199
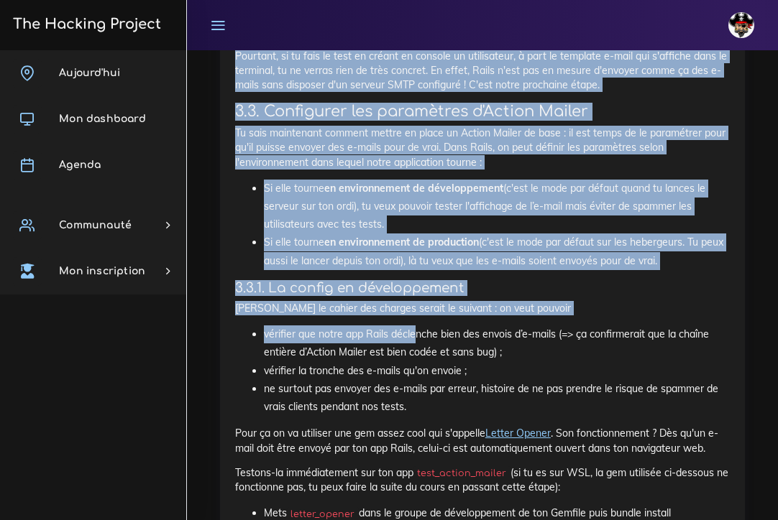
scroll to position [6428, 0]
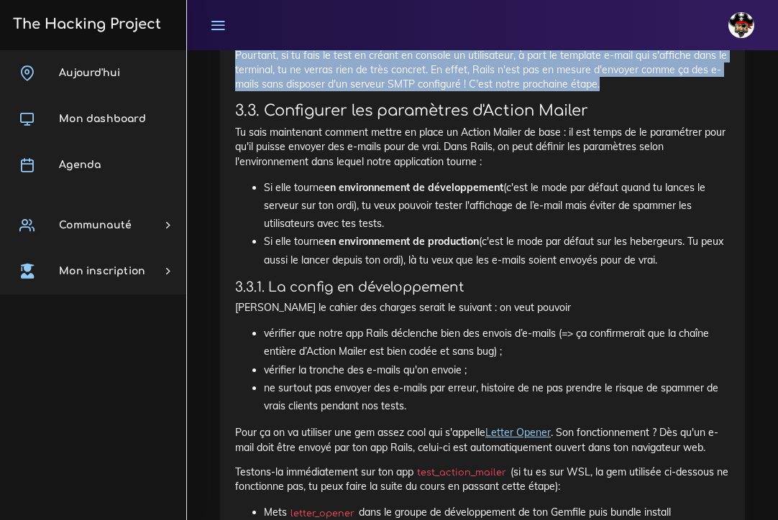
drag, startPoint x: 235, startPoint y: 135, endPoint x: 615, endPoint y: 276, distance: 405.4
click at [615, 276] on div "L'Action Mailer Comment envoyer des emails avec Rails ? Grâce à l'Action Mailer…" at bounding box center [482, 65] width 494 height 4523
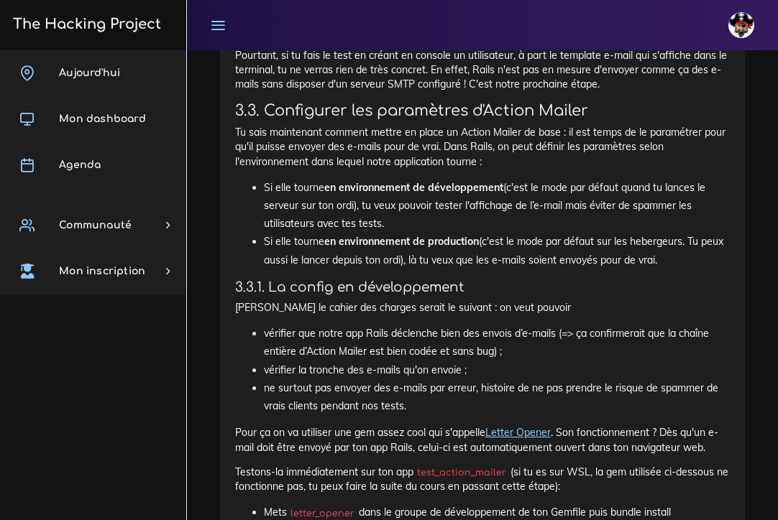
click at [235, 120] on h3 "3.3. Configurer les paramètres d'Action Mailer" at bounding box center [482, 111] width 494 height 18
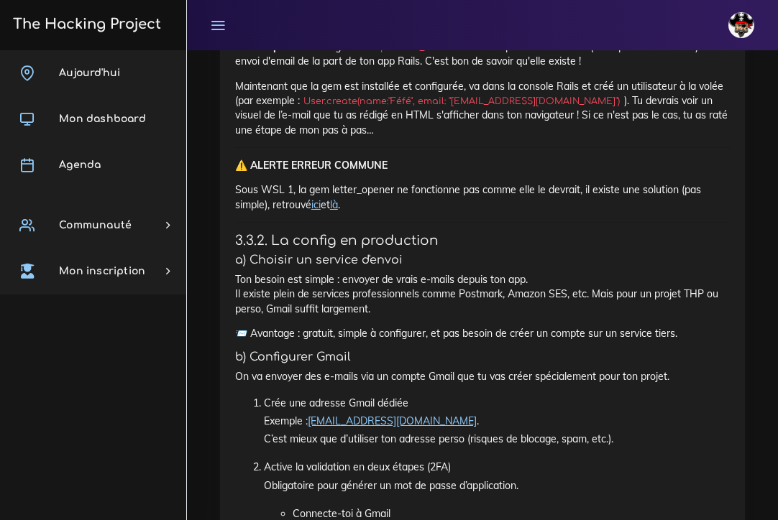
scroll to position [6967, 0]
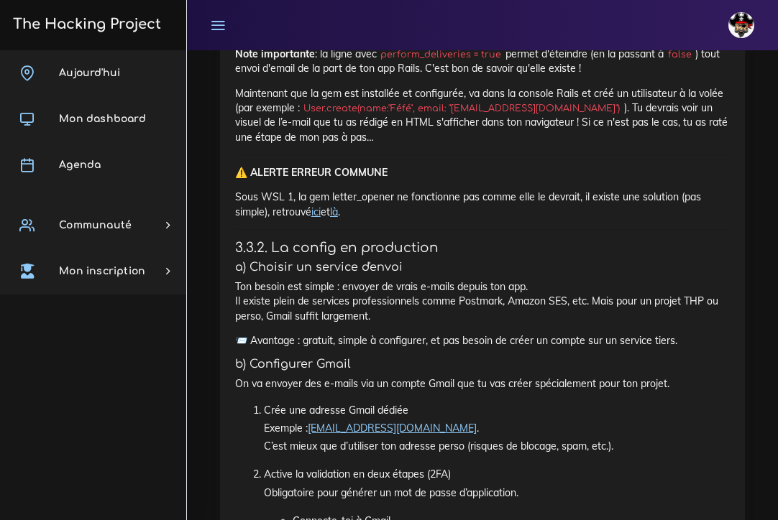
click at [319, 218] on link "ici" at bounding box center [315, 212] width 9 height 13
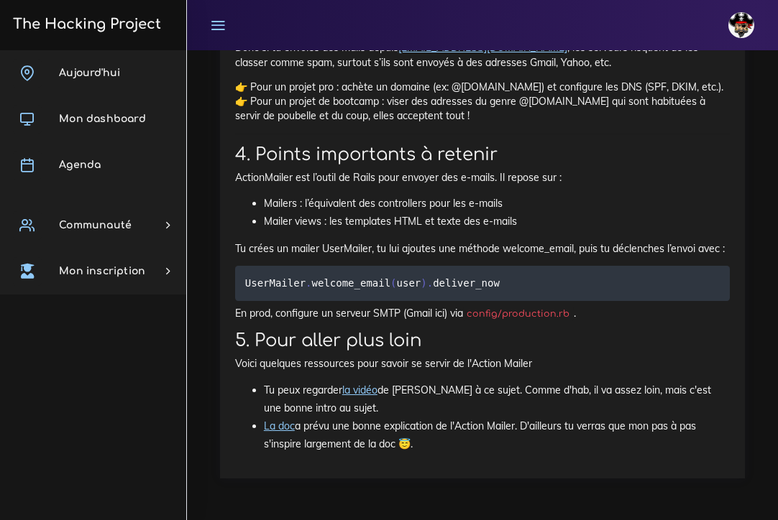
scroll to position [8598, 0]
drag, startPoint x: 235, startPoint y: 101, endPoint x: 443, endPoint y: 441, distance: 398.7
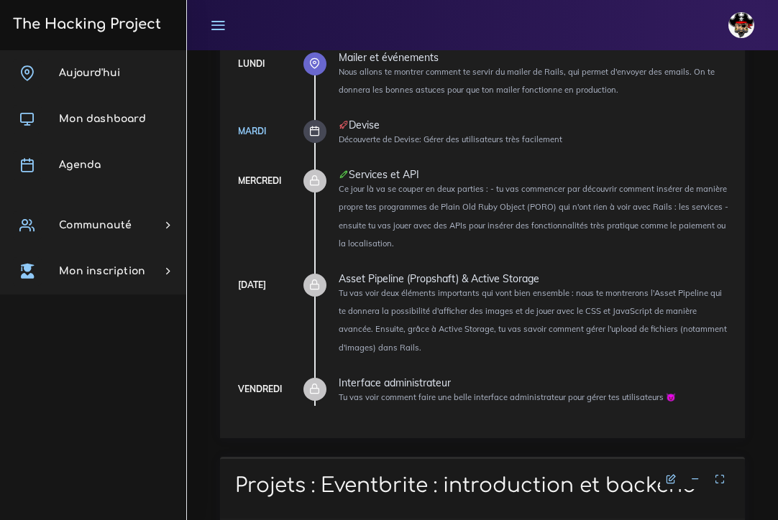
scroll to position [204, 0]
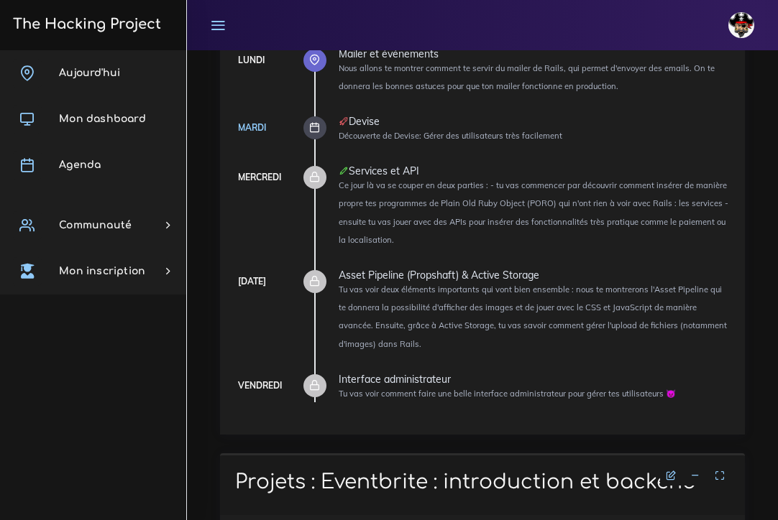
drag, startPoint x: 425, startPoint y: 449, endPoint x: 228, endPoint y: 469, distance: 197.8
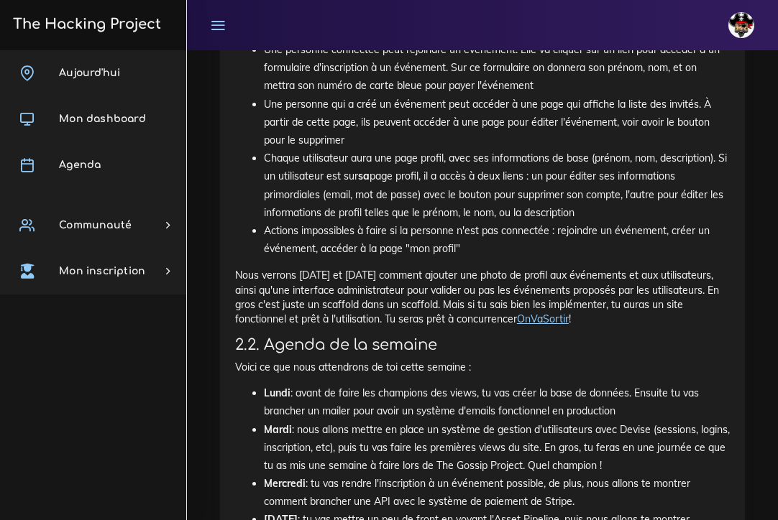
scroll to position [1877, 0]
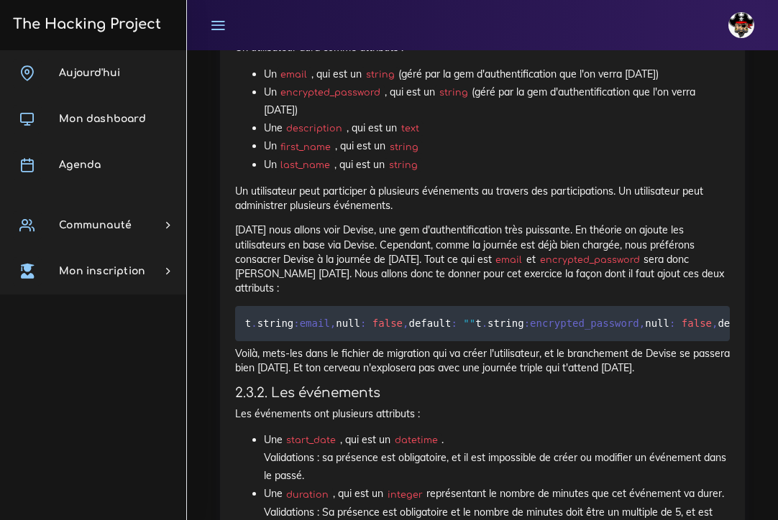
click at [228, 358] on div "Eventbrite : introduction et backend Toute cette semaine tu vas faire un projet…" at bounding box center [482, 78] width 525 height 2473
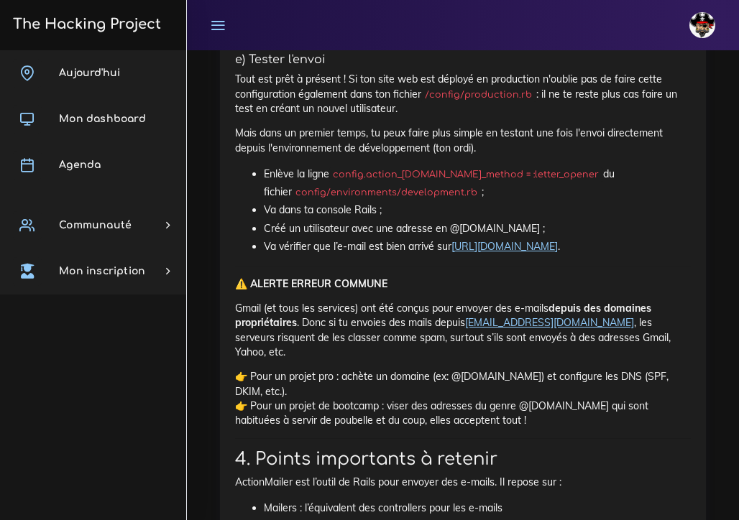
scroll to position [8373, 0]
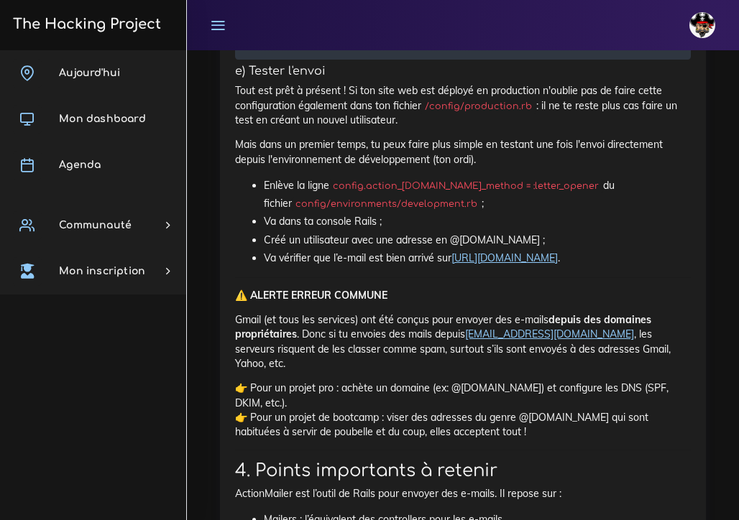
drag, startPoint x: 257, startPoint y: 198, endPoint x: 466, endPoint y: 221, distance: 210.4
drag, startPoint x: 96, startPoint y: 208, endPoint x: 504, endPoint y: 217, distance: 408.3
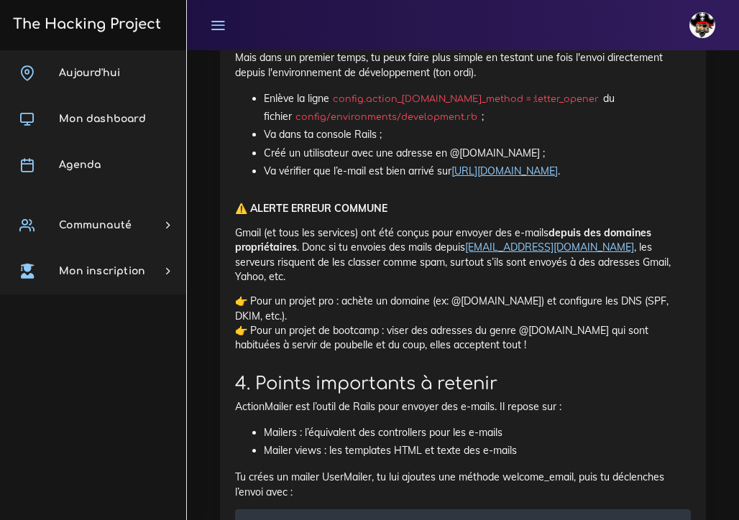
scroll to position [8461, 0]
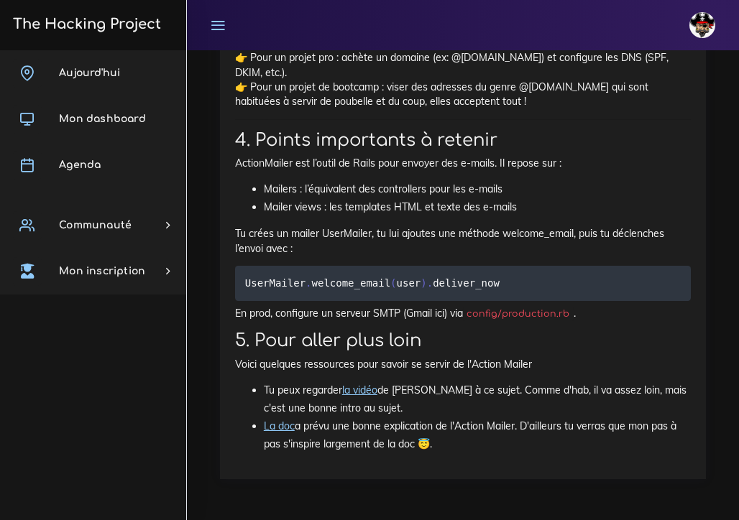
scroll to position [8934, 0]
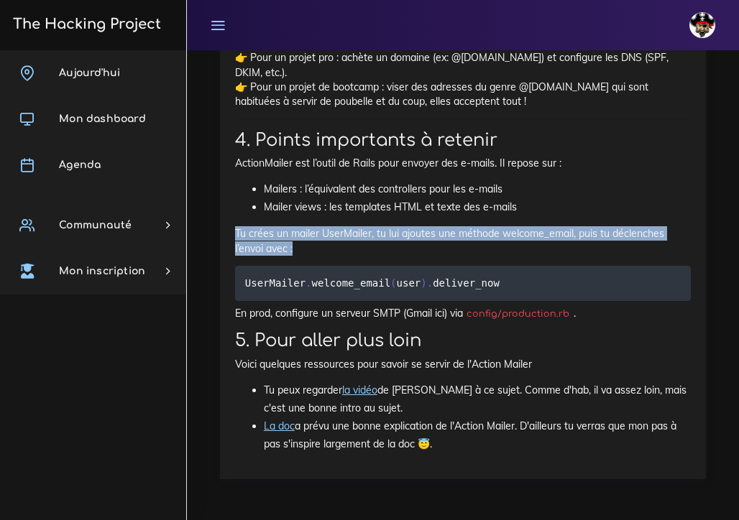
drag, startPoint x: 234, startPoint y: 234, endPoint x: 346, endPoint y: 248, distance: 112.9
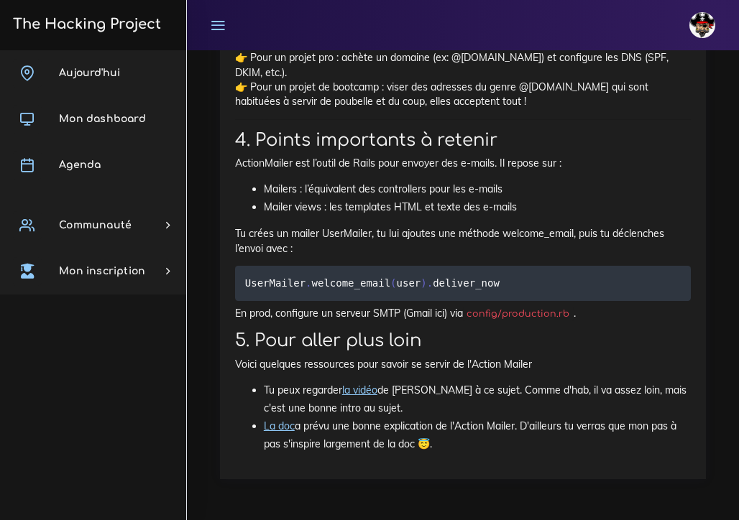
click at [361, 285] on code "UserMailer . welcome_email ( user ) . deliver_now" at bounding box center [374, 283] width 259 height 16
click at [355, 392] on link "la vidéo" at bounding box center [359, 390] width 35 height 13
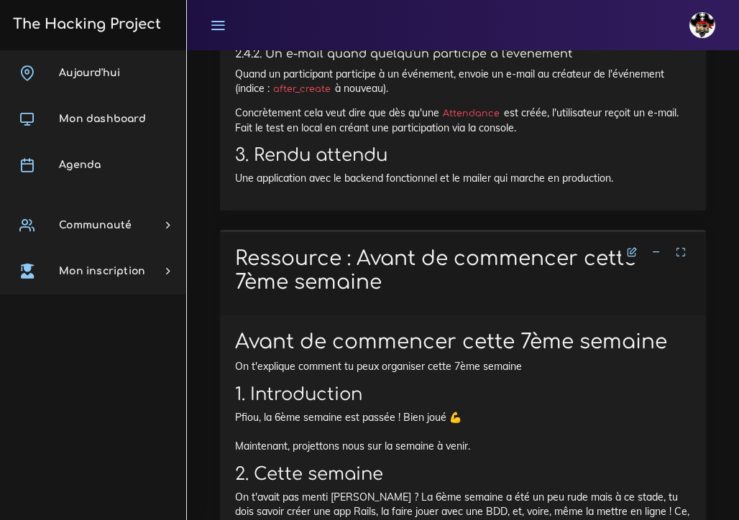
scroll to position [3162, 0]
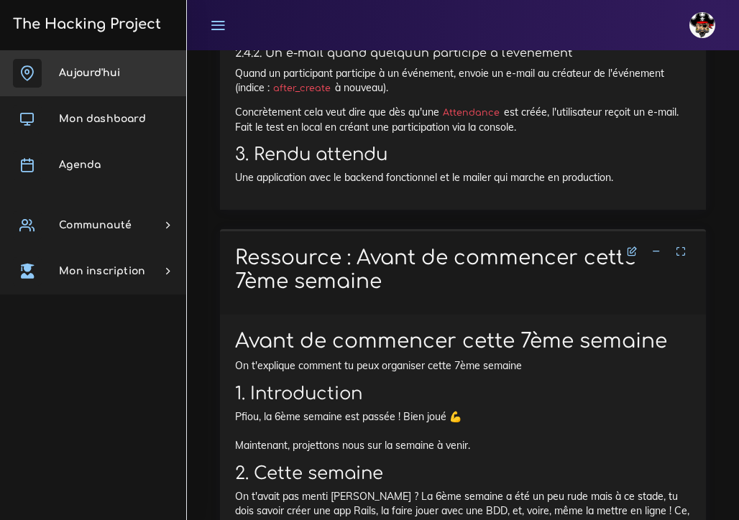
click at [116, 69] on span "Aujourd'hui" at bounding box center [89, 73] width 61 height 11
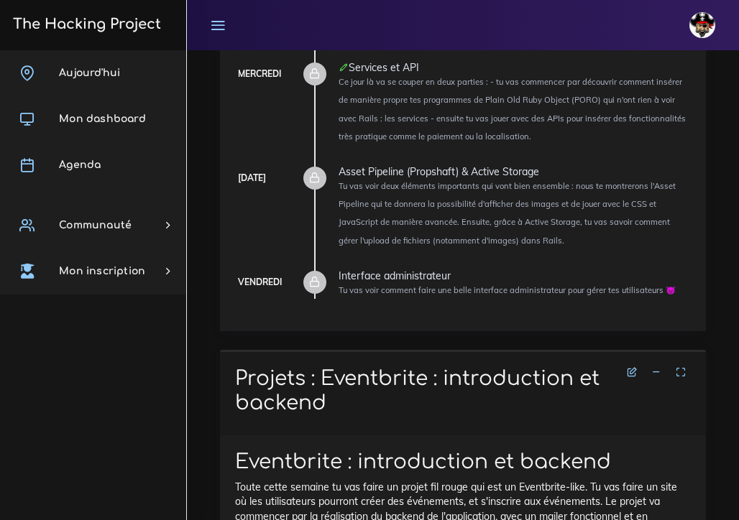
scroll to position [292, 0]
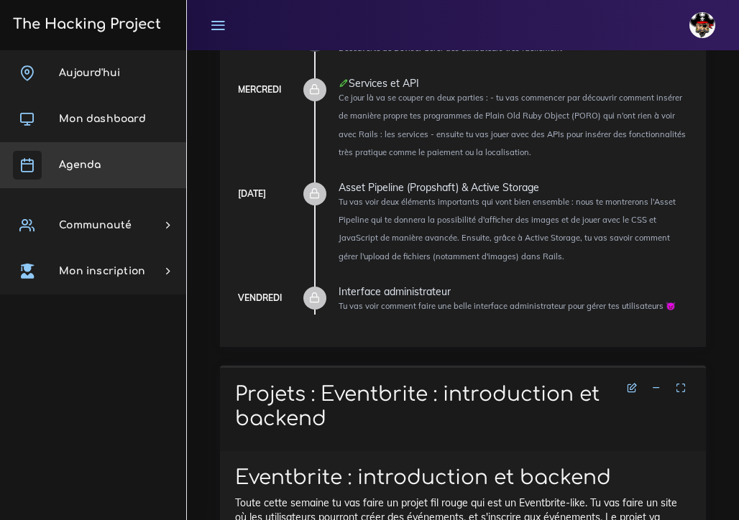
click at [90, 166] on span "Agenda" at bounding box center [80, 165] width 42 height 11
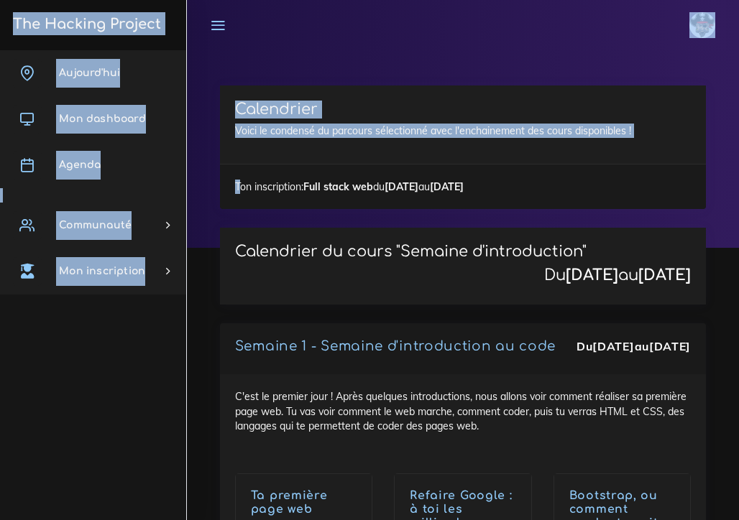
click at [212, 165] on body "johanna Éditer profil Lier son compte Zone à risques Déconnexion The Hacking Pr…" at bounding box center [369, 260] width 739 height 520
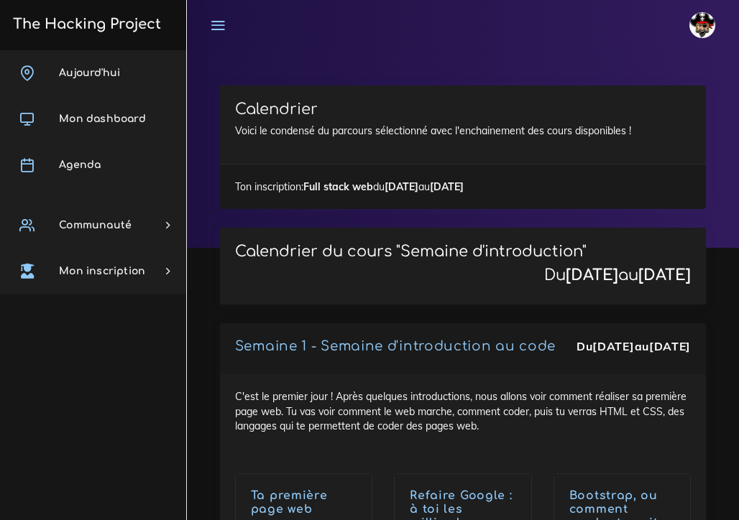
click at [212, 165] on div "Calendrier Voici le condensé du parcours sélectionné avec l'enchainement des co…" at bounding box center [462, 157] width 507 height 142
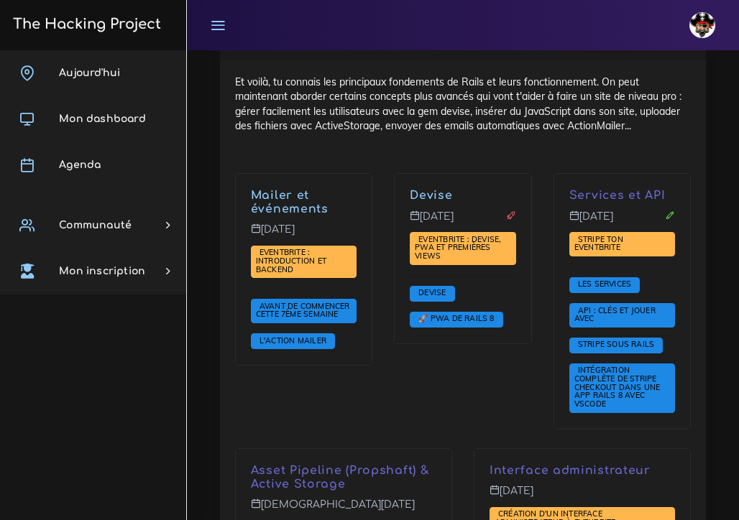
scroll to position [4914, 0]
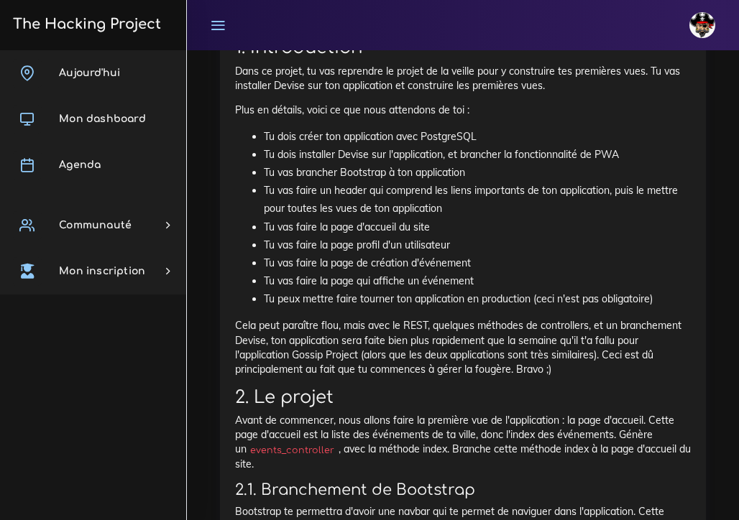
scroll to position [788, 0]
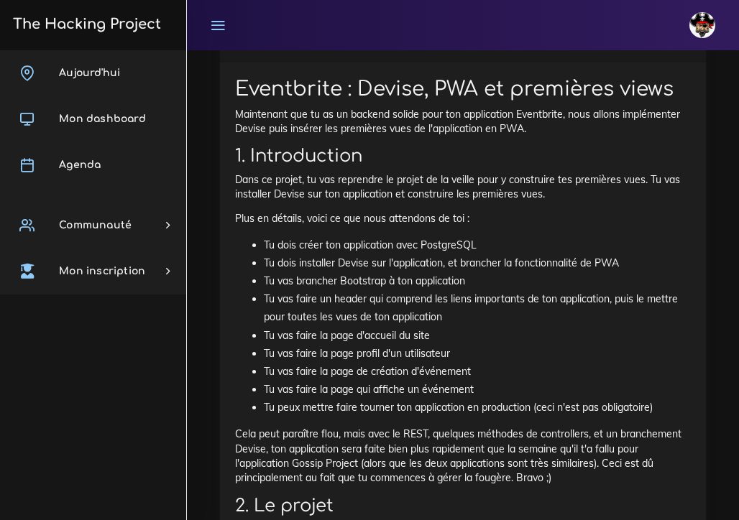
scroll to position [677, 0]
